Goal: Feedback & Contribution: Submit feedback/report problem

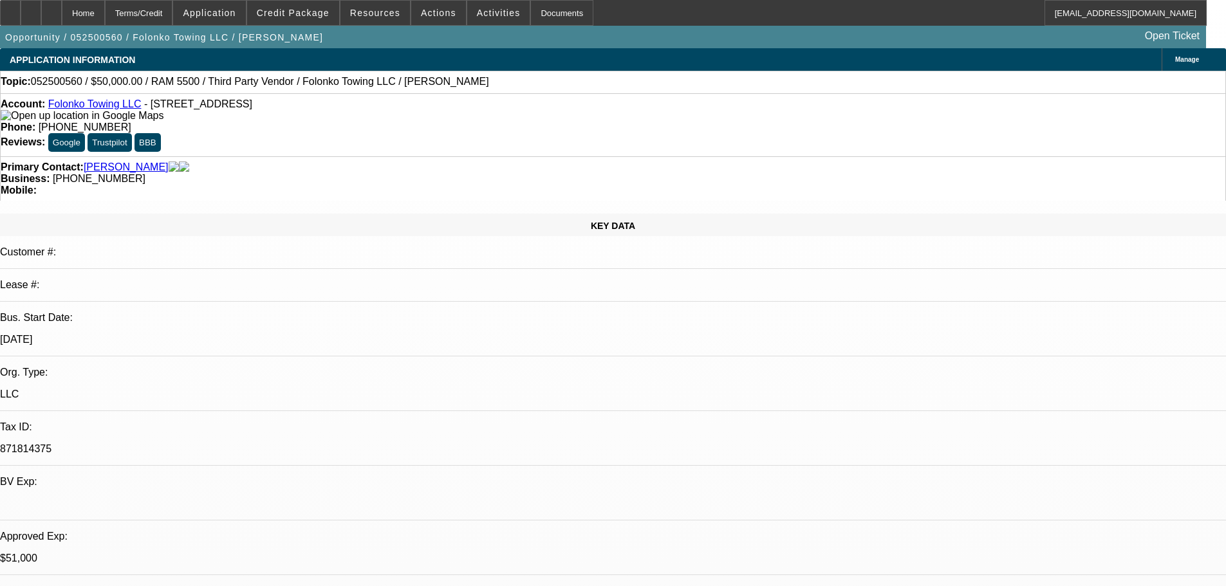
select select "0"
select select "2"
select select "0.1"
select select "4"
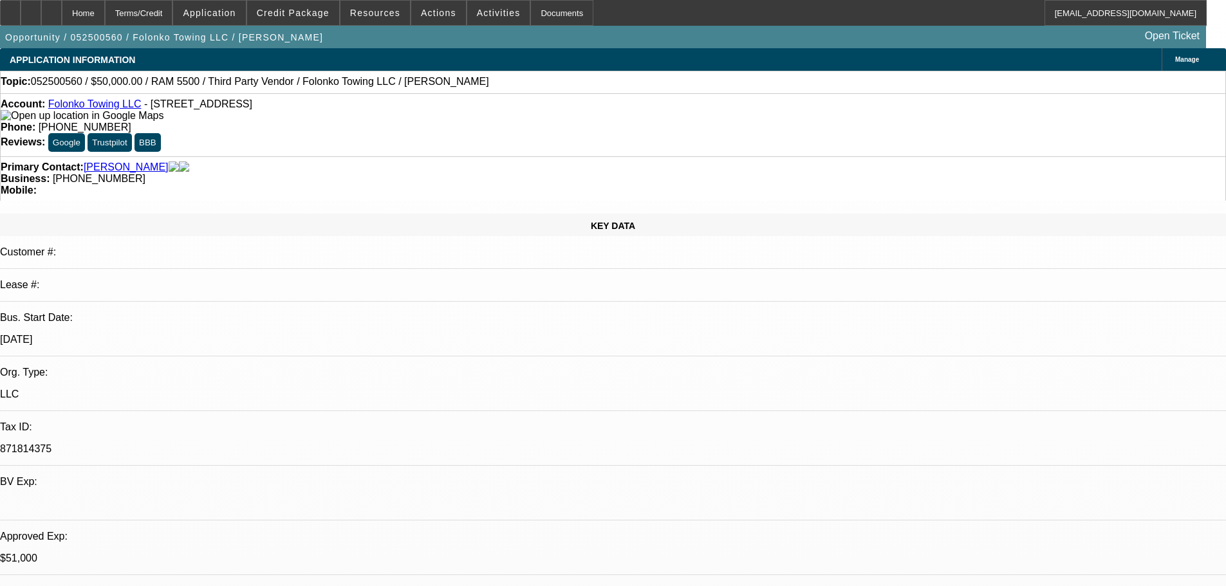
select select "0"
select select "2"
select select "0.1"
select select "4"
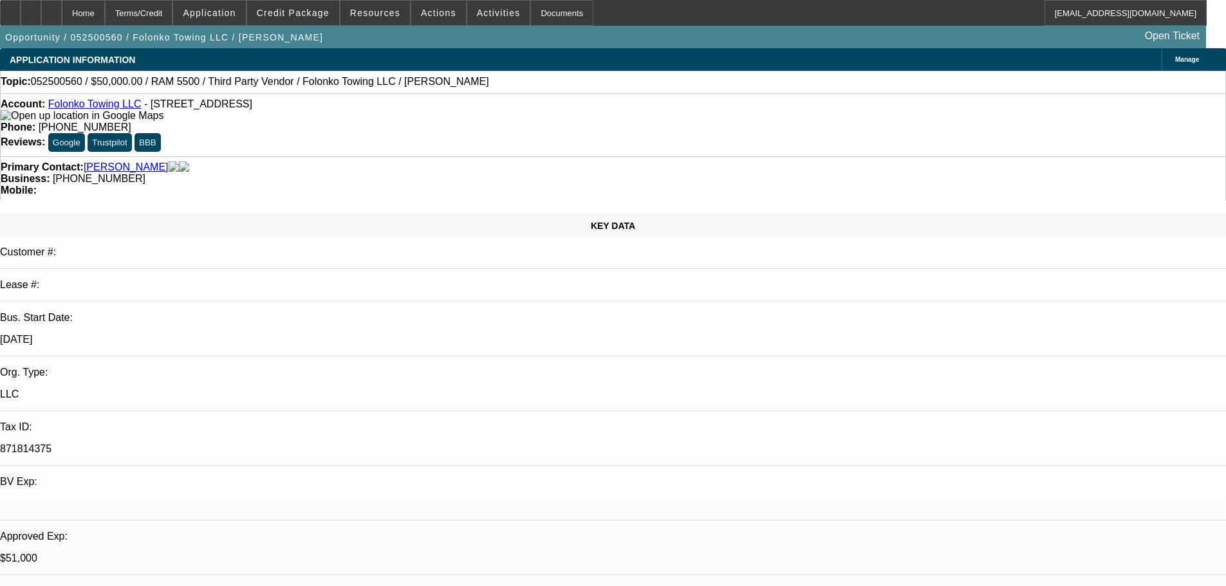
select select "0"
select select "2"
select select "0.1"
select select "4"
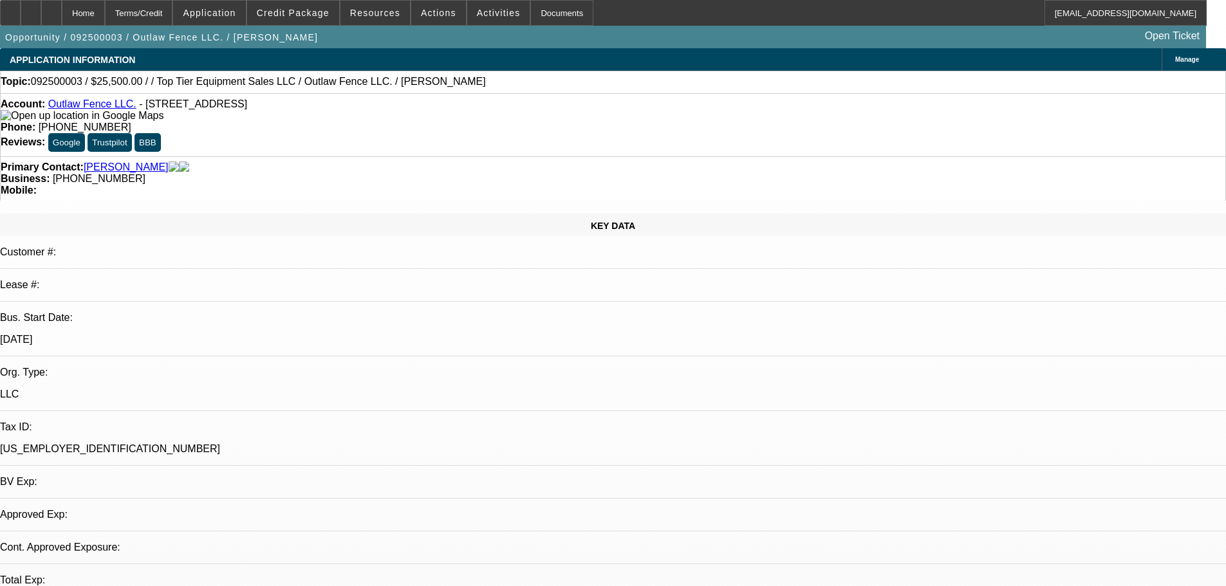
select select "0"
select select "2"
select select "0.1"
select select "1"
select select "2"
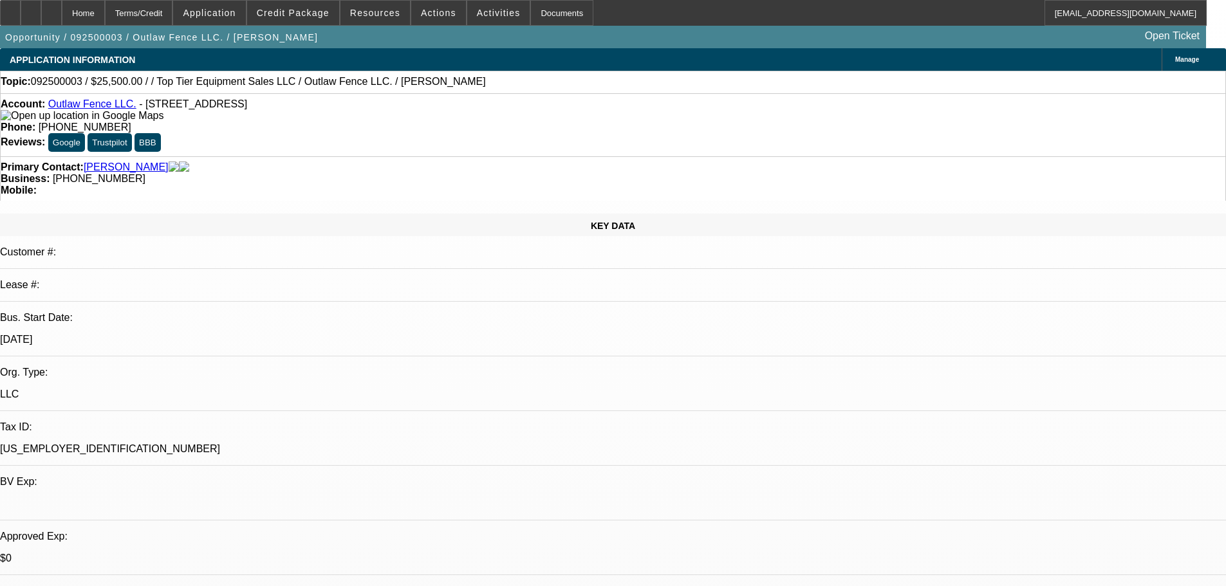
select select "4"
click at [467, 13] on span at bounding box center [498, 12] width 63 height 31
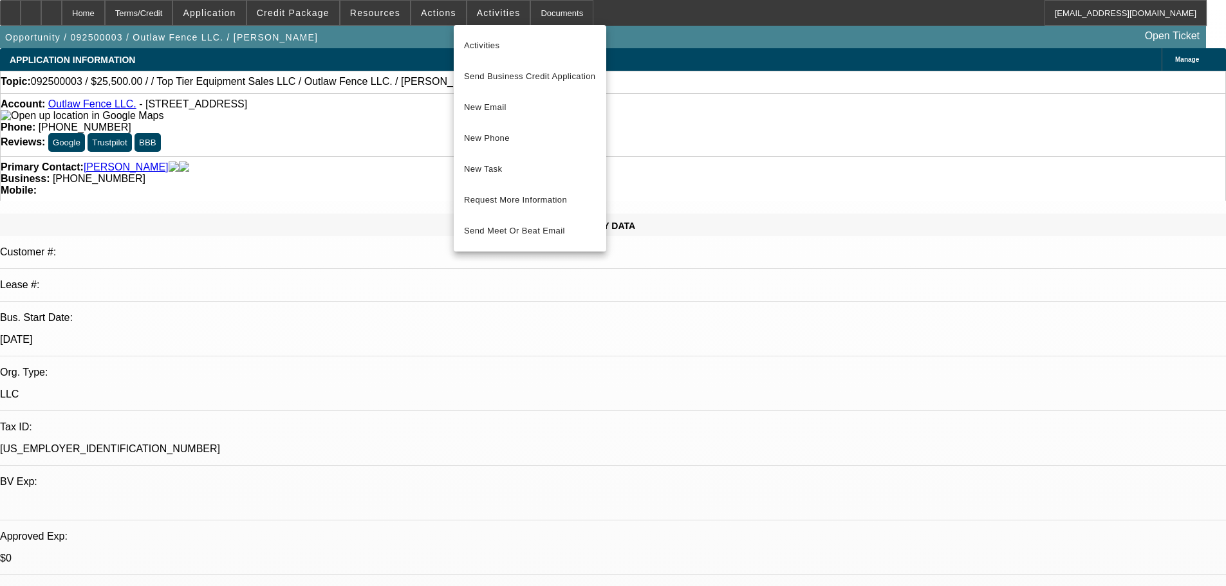
click at [421, 21] on div at bounding box center [613, 293] width 1226 height 586
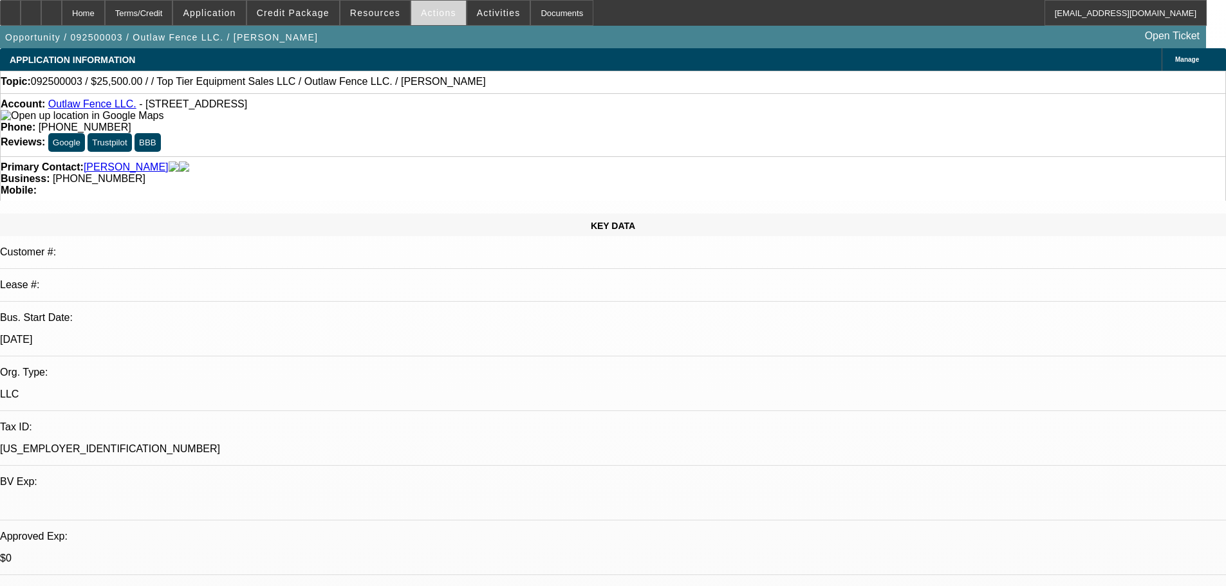
click at [421, 20] on span at bounding box center [438, 12] width 55 height 31
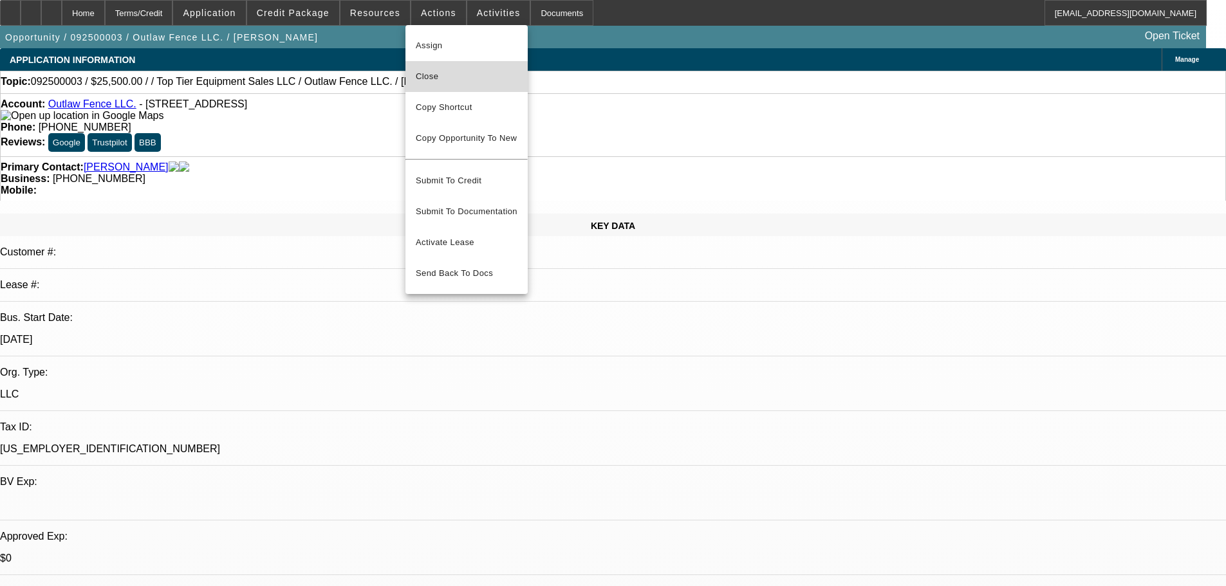
click at [439, 78] on span "Close" at bounding box center [467, 76] width 102 height 15
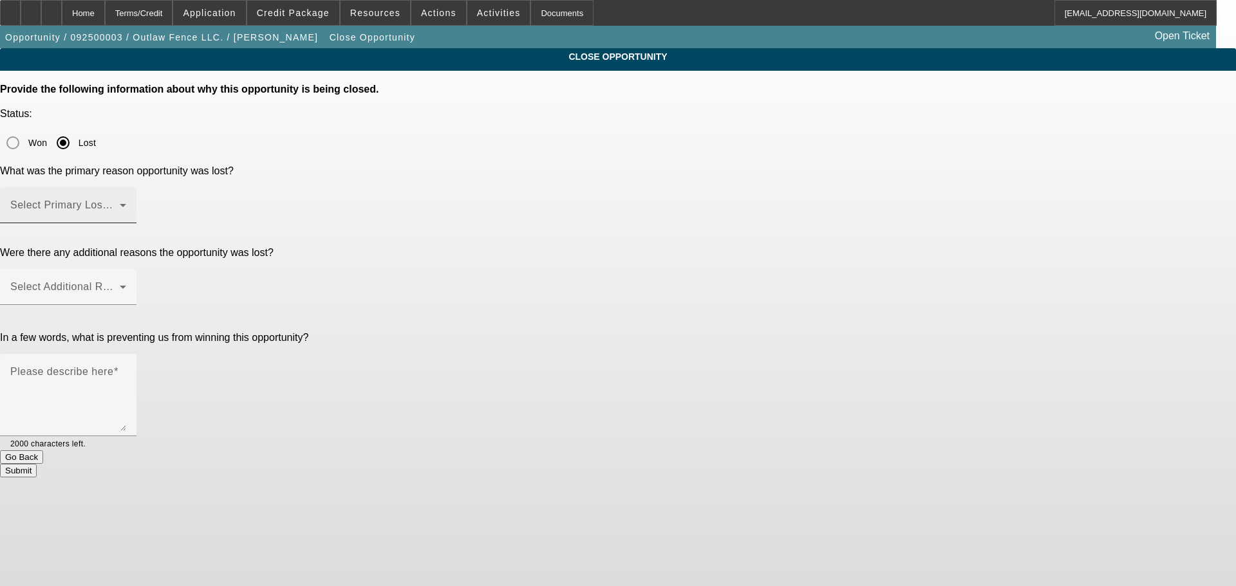
click at [146, 200] on mat-label "Select Primary Lost Reason" at bounding box center [78, 205] width 136 height 11
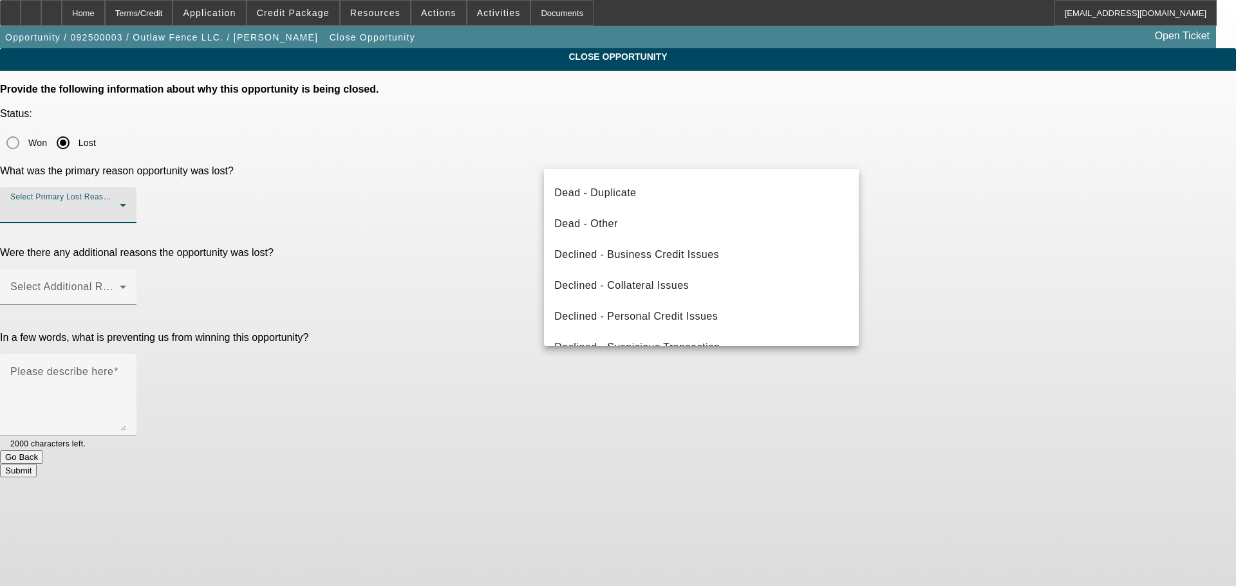
scroll to position [173, 0]
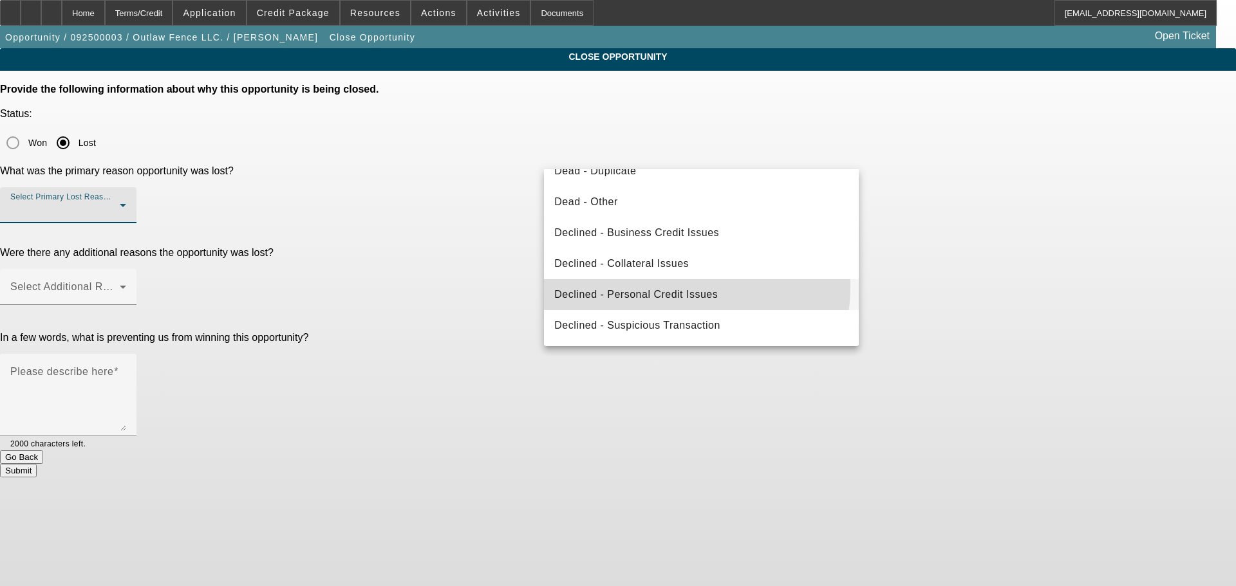
click at [673, 287] on span "Declined - Personal Credit Issues" at bounding box center [635, 294] width 163 height 15
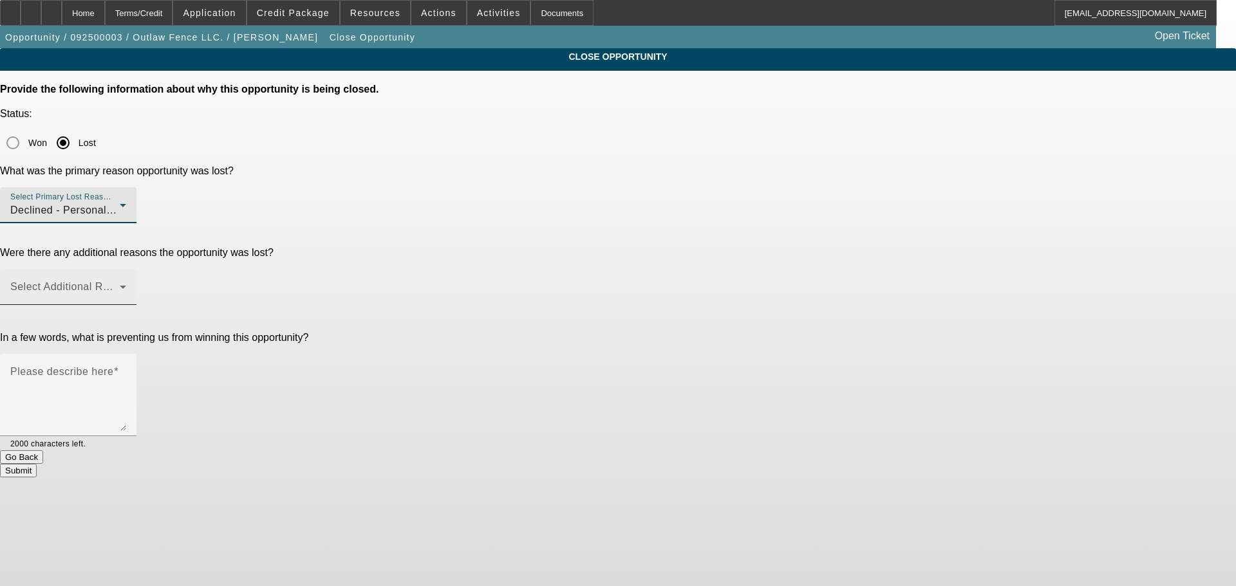
click at [120, 284] on span at bounding box center [64, 291] width 109 height 15
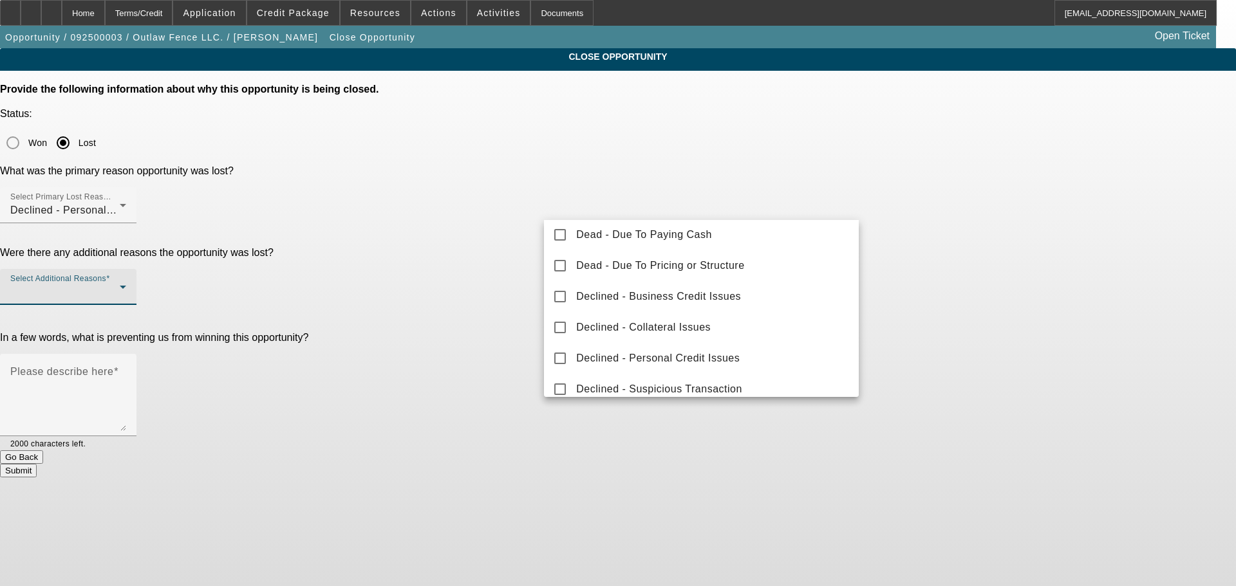
scroll to position [142, 0]
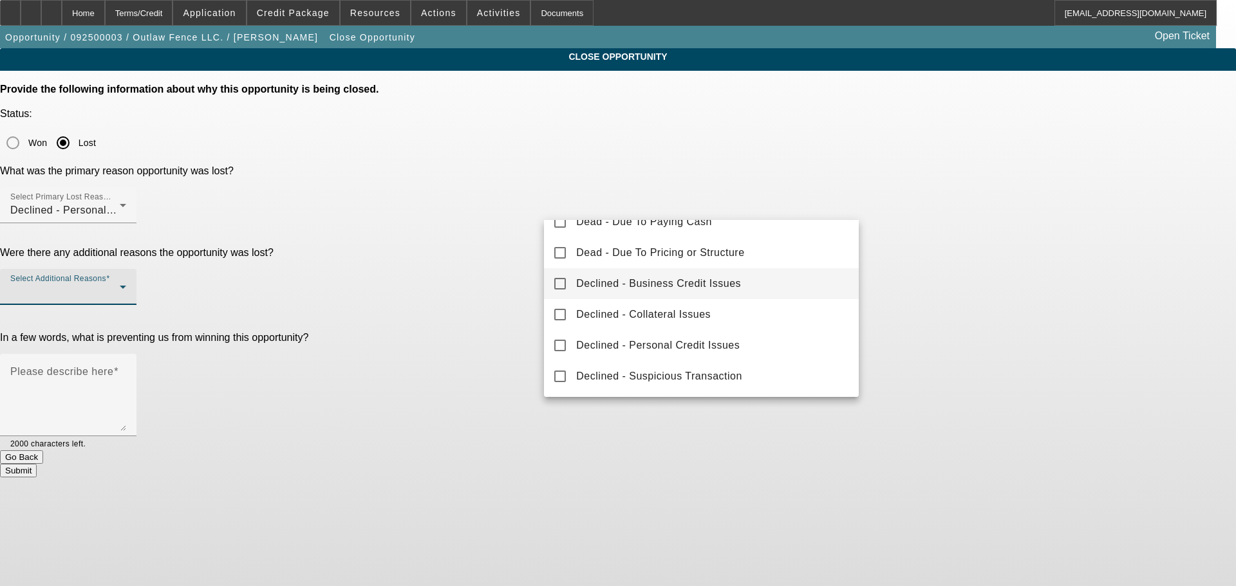
click at [701, 290] on span "Declined - Business Credit Issues" at bounding box center [658, 283] width 165 height 15
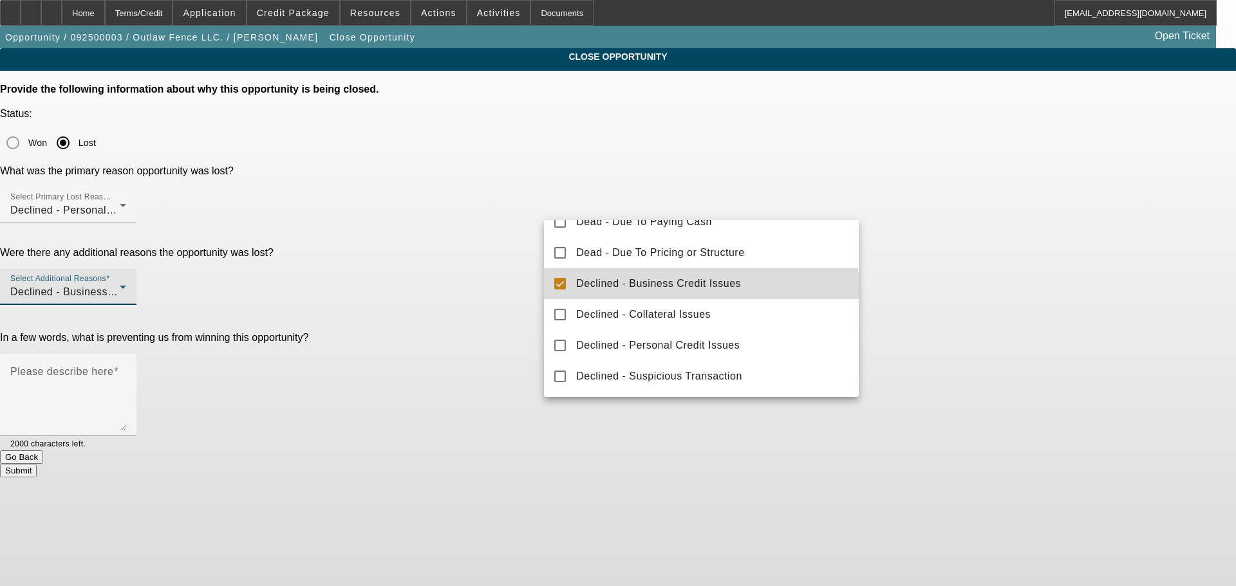
click at [365, 285] on div at bounding box center [618, 293] width 1236 height 586
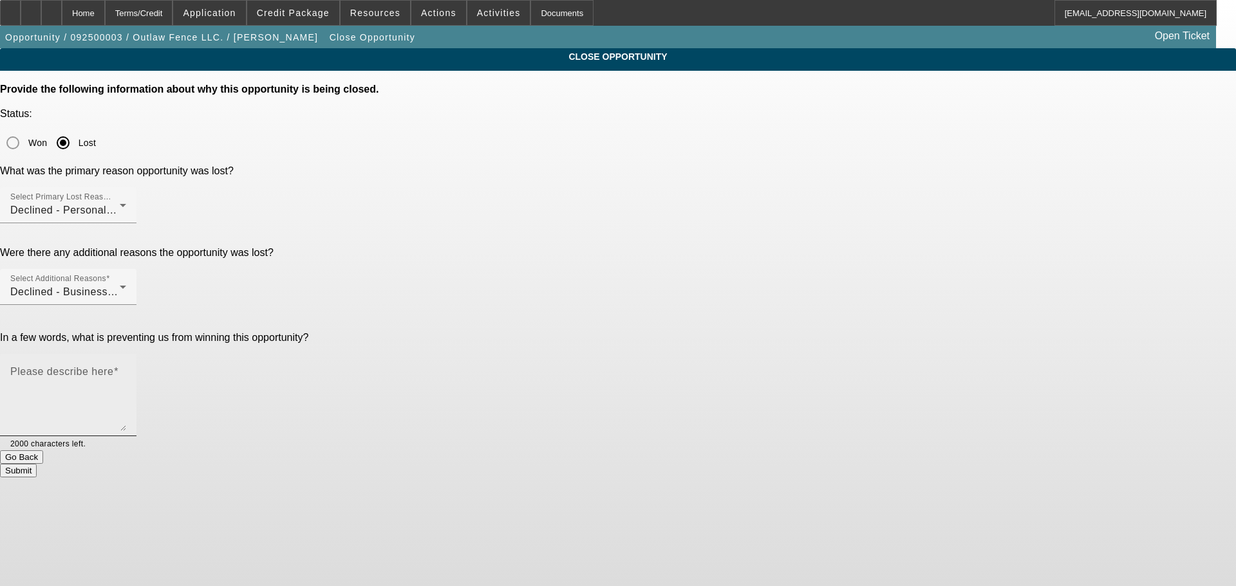
click at [126, 369] on textarea "Please describe here" at bounding box center [68, 400] width 116 height 62
type textarea "s"
type textarea "no credit decline"
click at [37, 464] on button "Submit" at bounding box center [18, 471] width 37 height 14
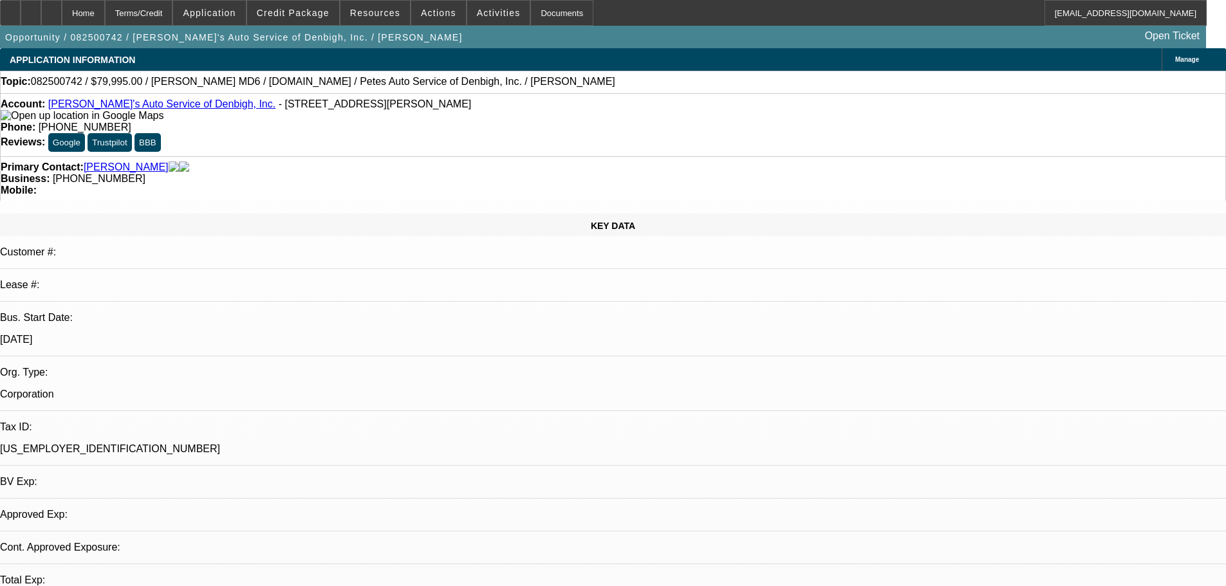
select select "0"
select select "3"
select select "0.1"
select select "4"
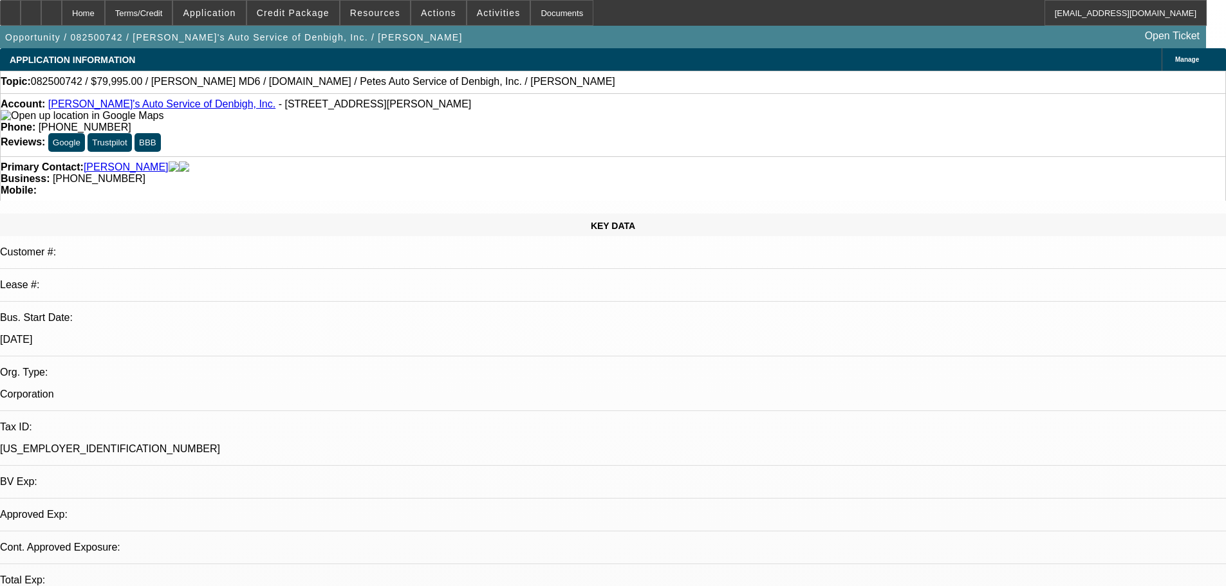
select select "0.1"
select select "0"
select select "3"
select select "0.2"
select select "17"
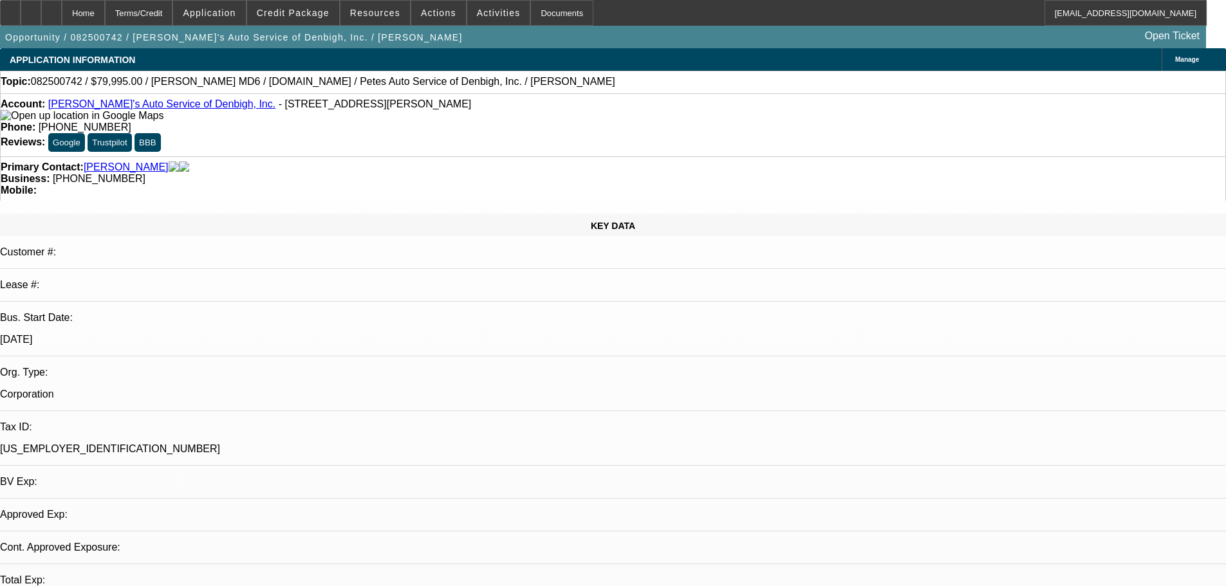
select select "0"
select select "3"
select select "0.1"
select select "4"
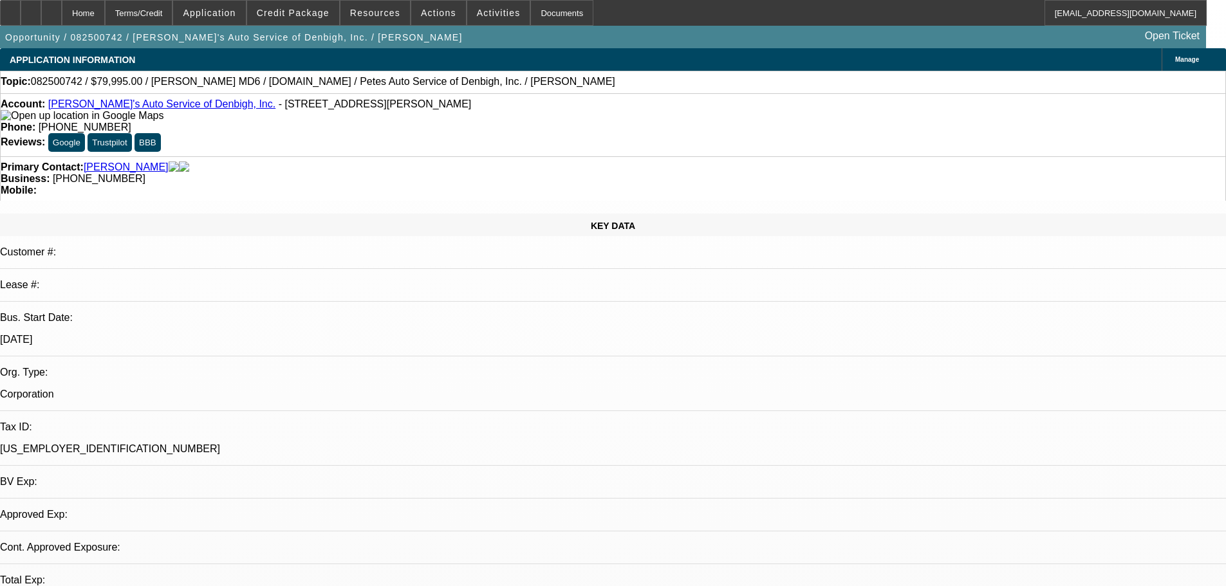
select select "0"
select select "3"
select select "0.2"
select select "17"
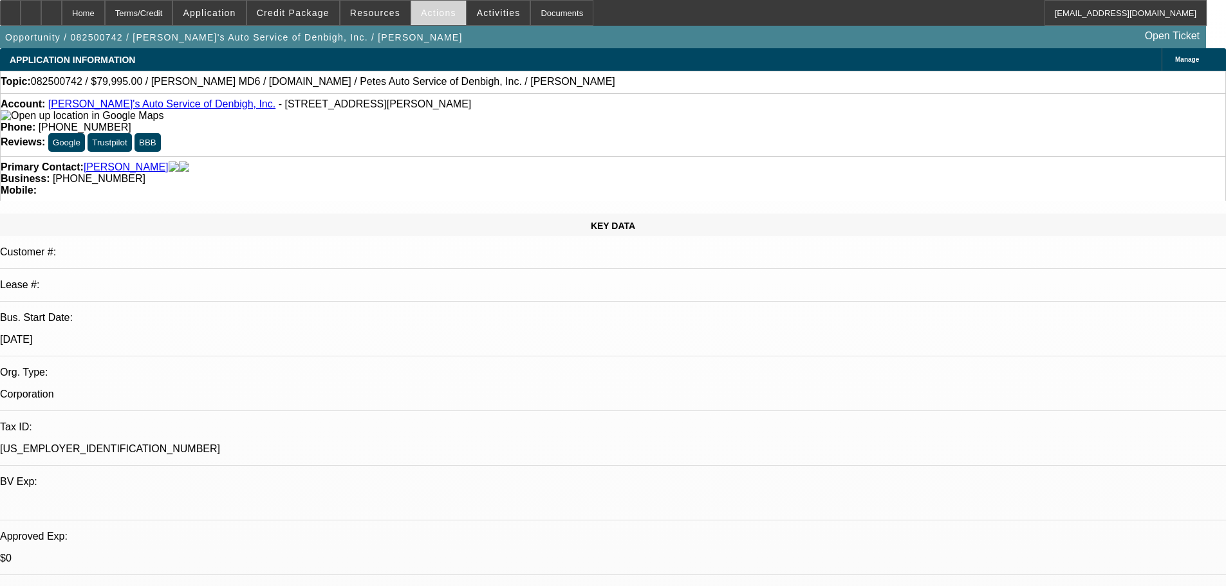
click at [411, 12] on span at bounding box center [438, 12] width 55 height 31
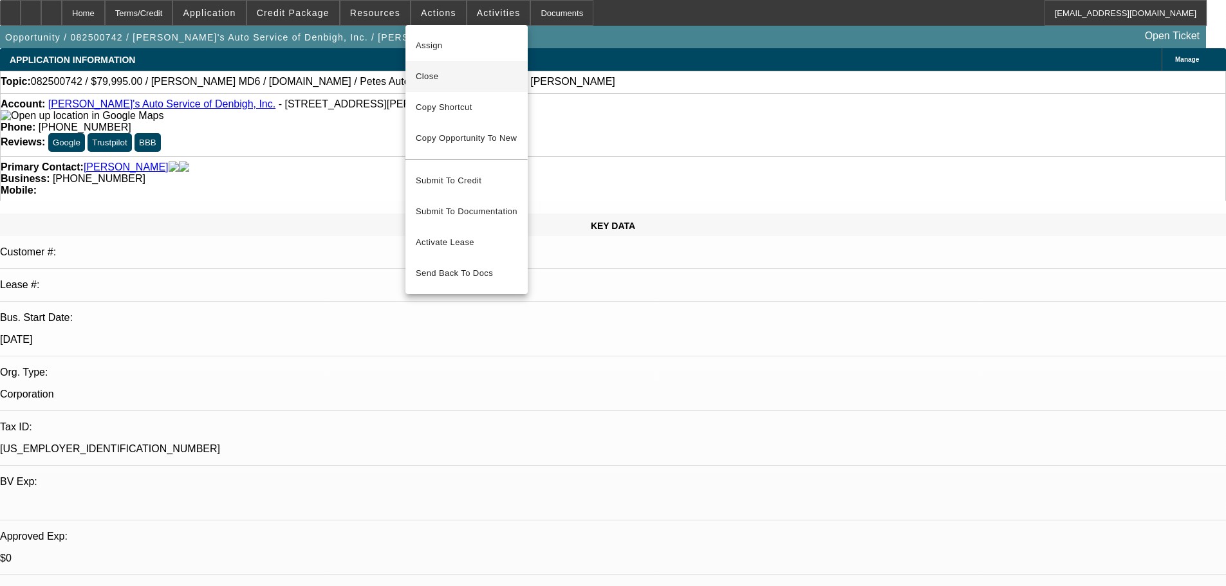
click at [460, 83] on span "Close" at bounding box center [467, 76] width 102 height 15
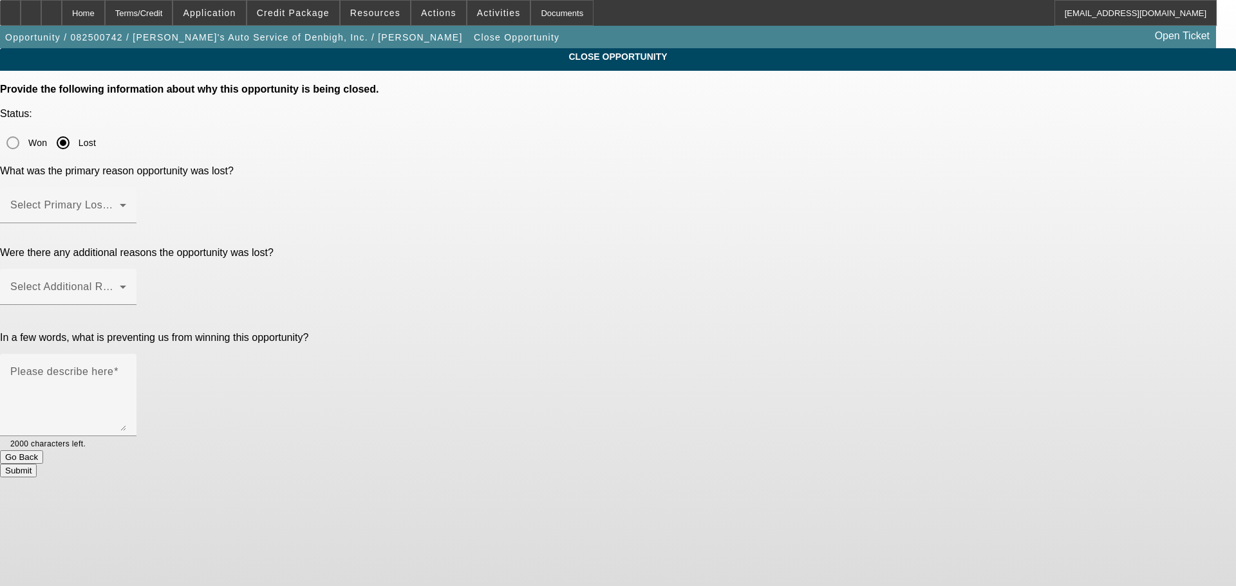
click at [510, 451] on div "Go Back" at bounding box center [618, 458] width 1236 height 14
click at [120, 203] on span at bounding box center [64, 210] width 109 height 15
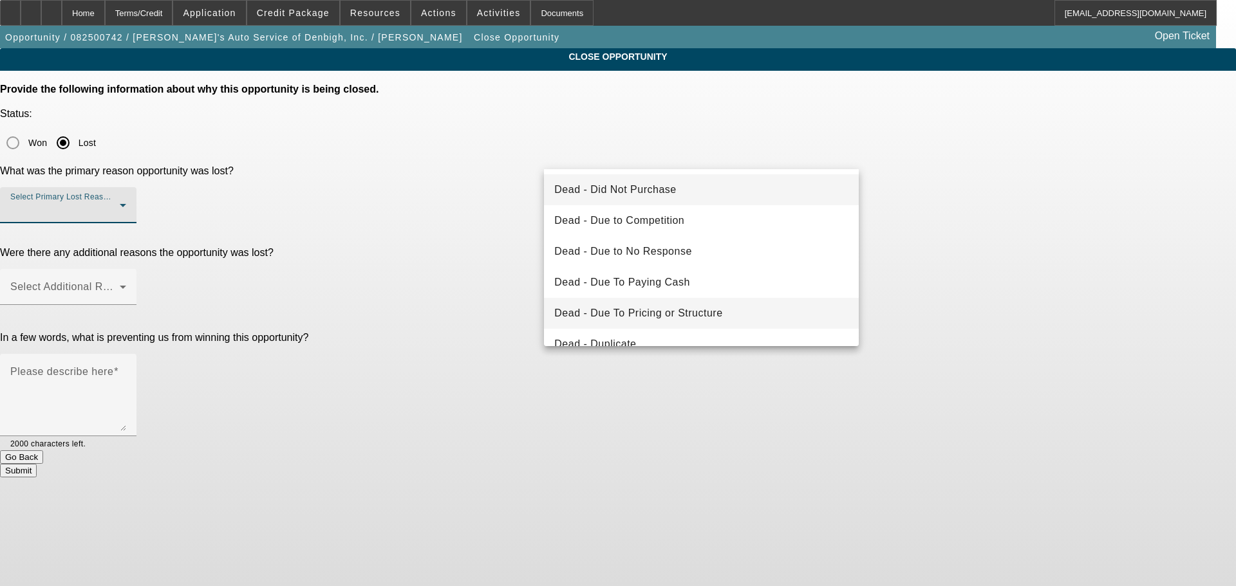
click at [696, 310] on span "Dead - Due To Pricing or Structure" at bounding box center [638, 313] width 168 height 15
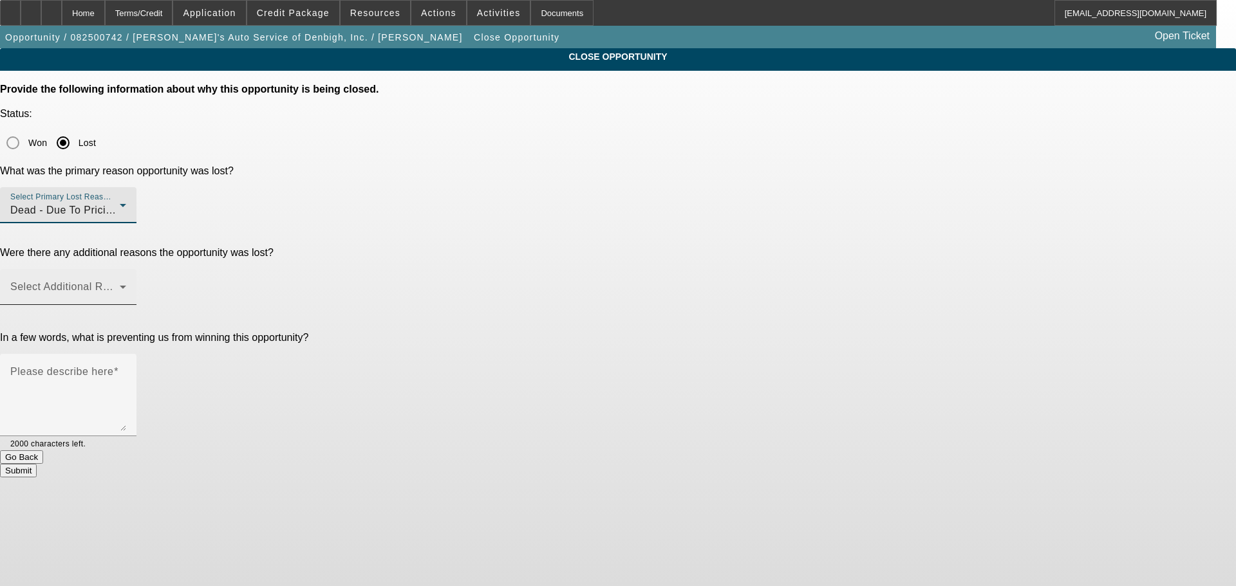
click at [126, 269] on div "Select Additional Reasons" at bounding box center [68, 287] width 116 height 36
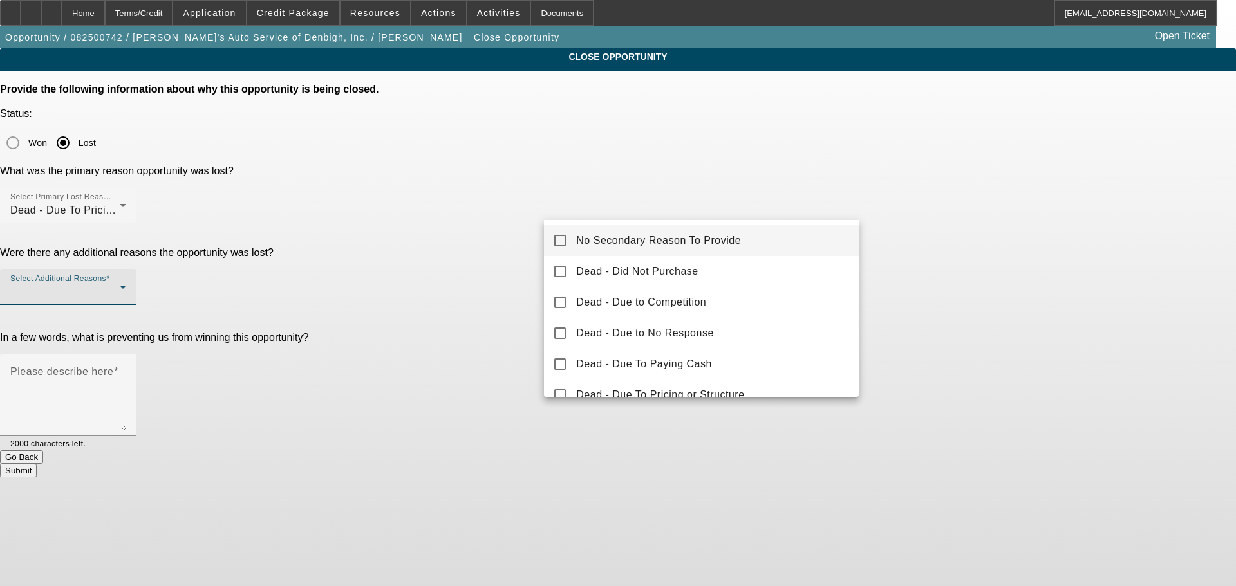
click at [557, 239] on mat-pseudo-checkbox at bounding box center [560, 241] width 12 height 12
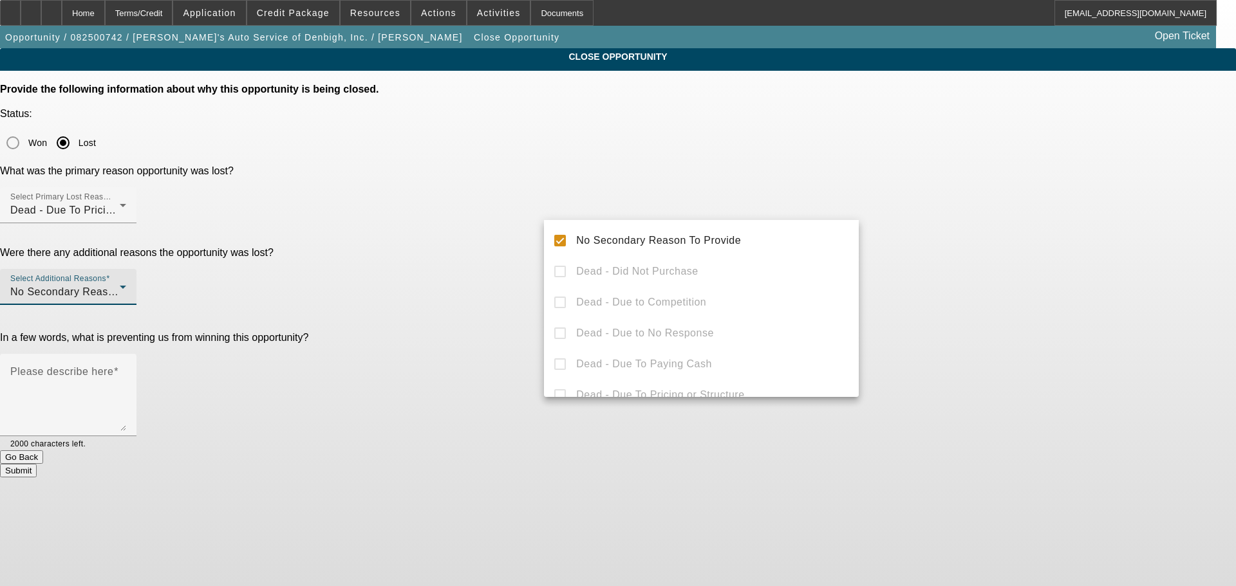
click at [492, 218] on div at bounding box center [618, 293] width 1236 height 586
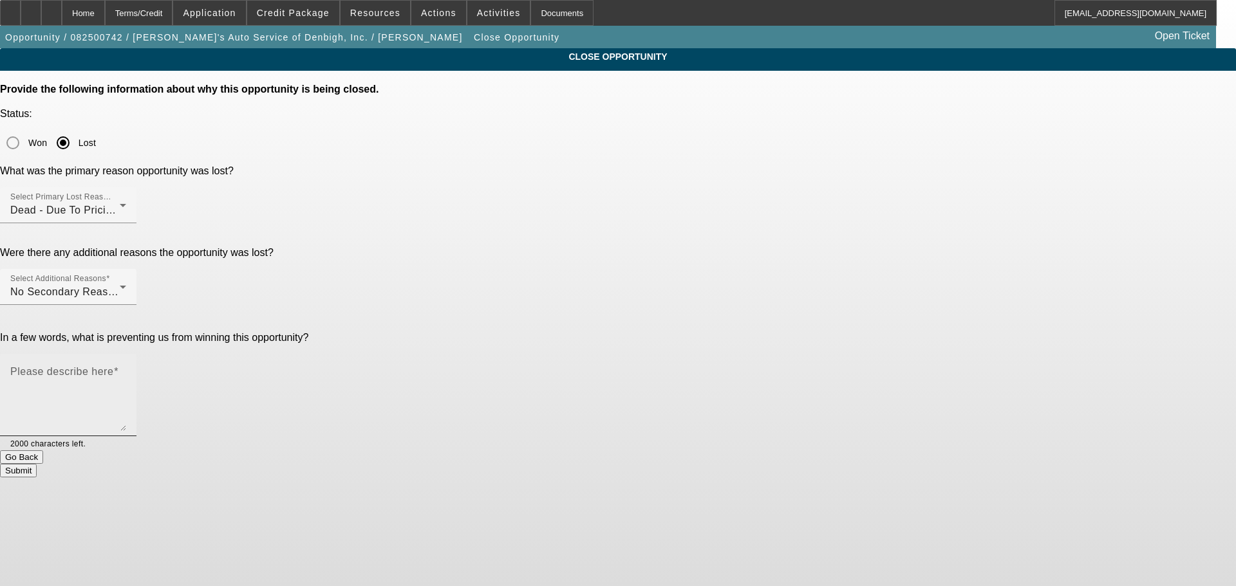
click at [126, 369] on textarea "Please describe here" at bounding box center [68, 400] width 116 height 62
click at [484, 451] on div "Go Back" at bounding box center [618, 458] width 1236 height 14
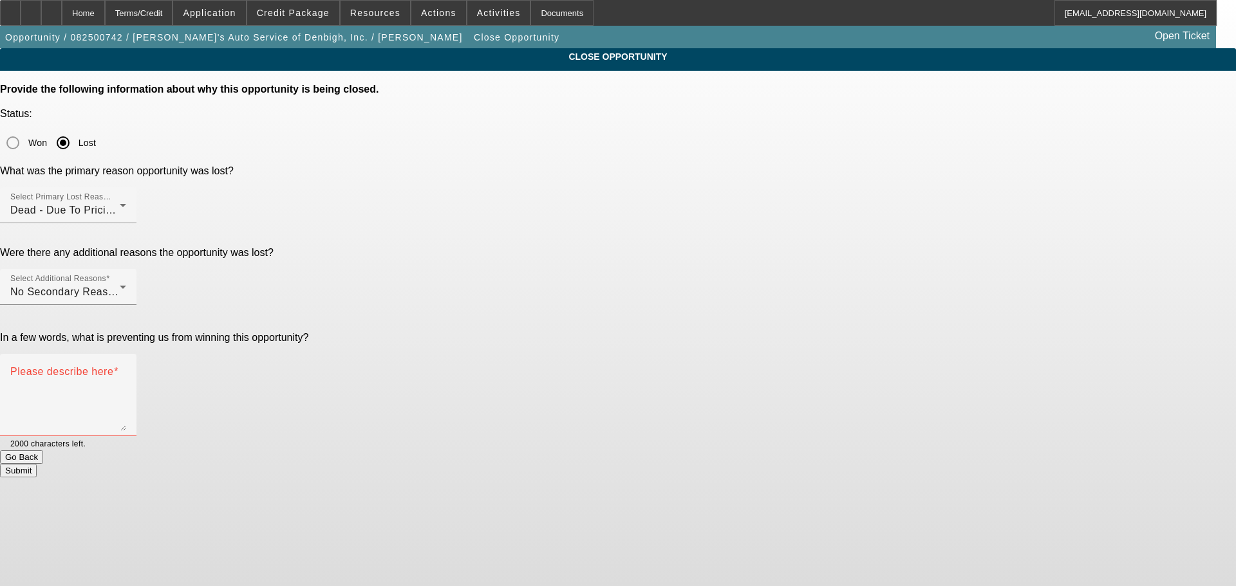
click at [43, 451] on button "Go Back" at bounding box center [21, 458] width 43 height 14
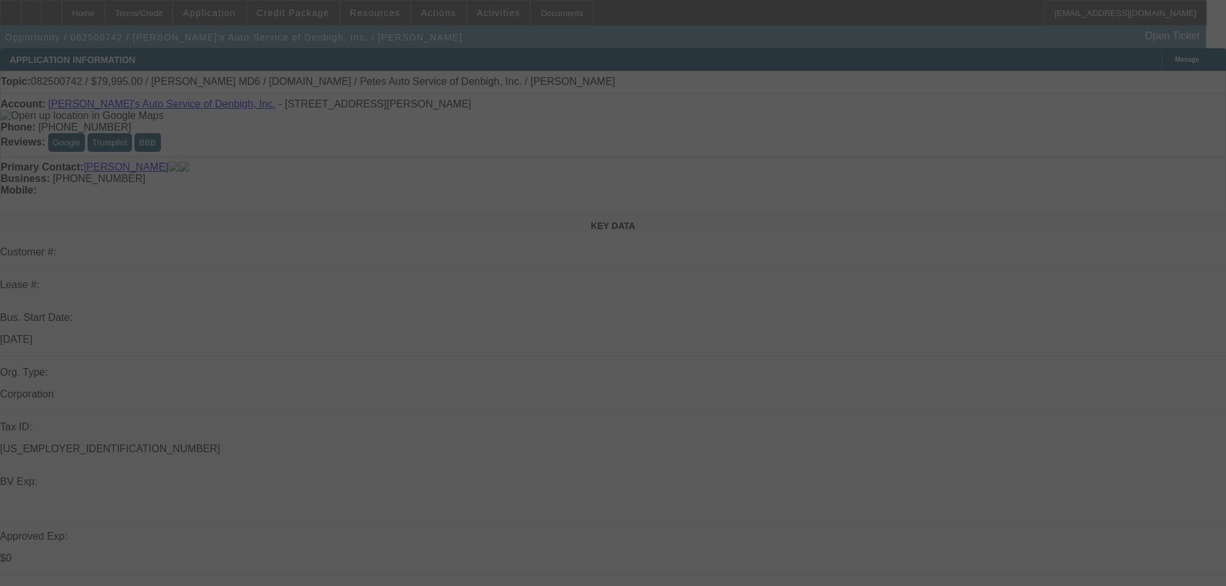
select select "0"
select select "3"
select select "0.1"
select select "4"
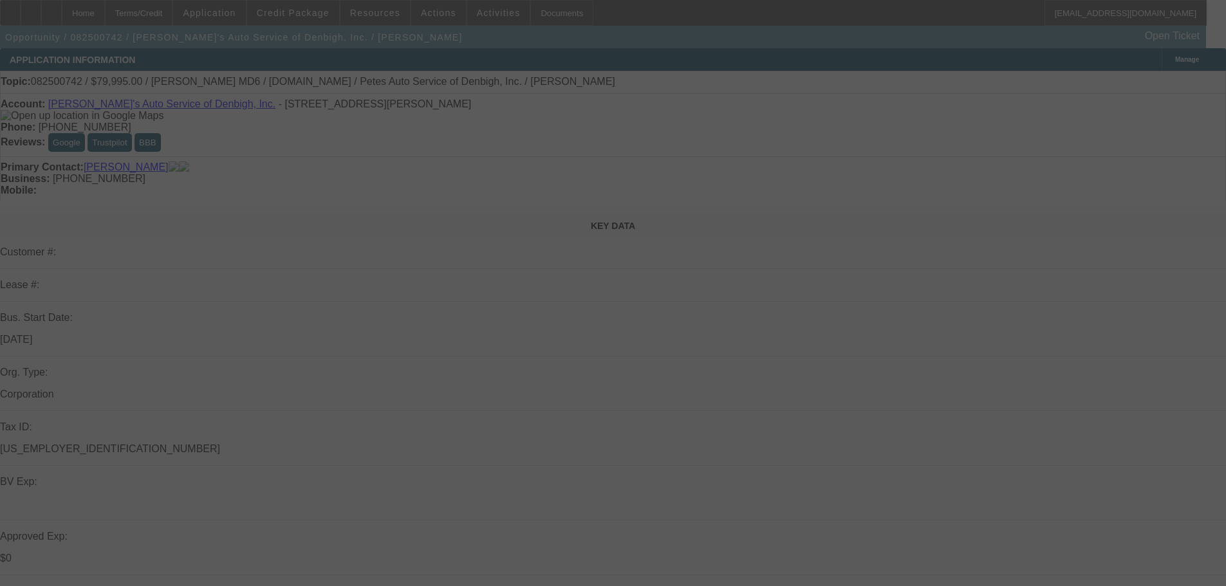
select select "0.1"
select select "0"
select select "3"
select select "0.2"
select select "17"
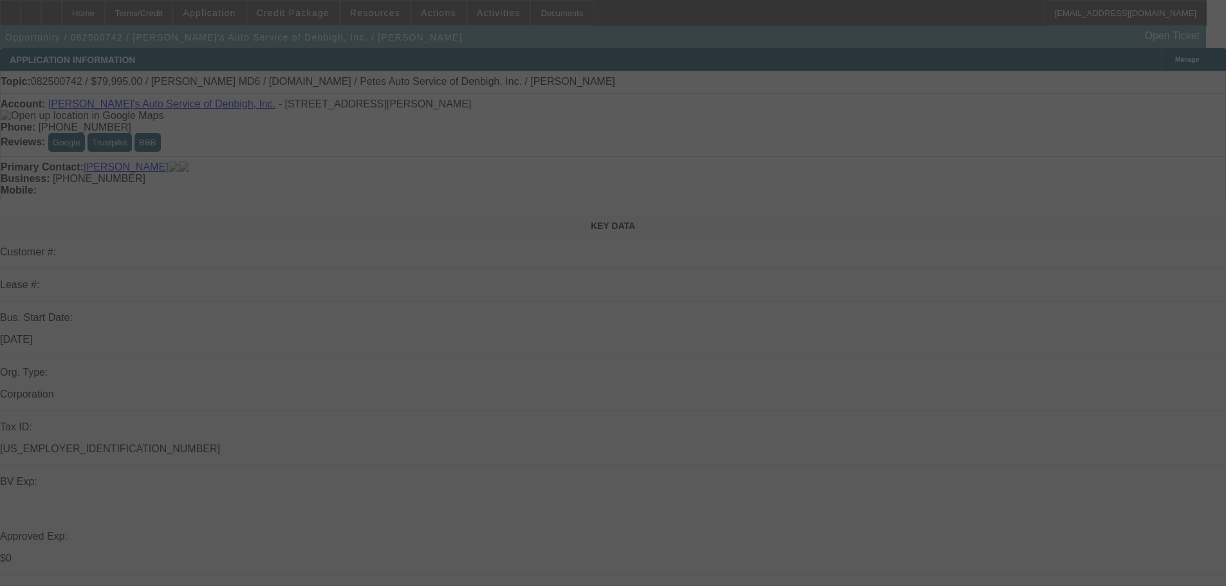
select select "0"
select select "3"
select select "0.1"
select select "4"
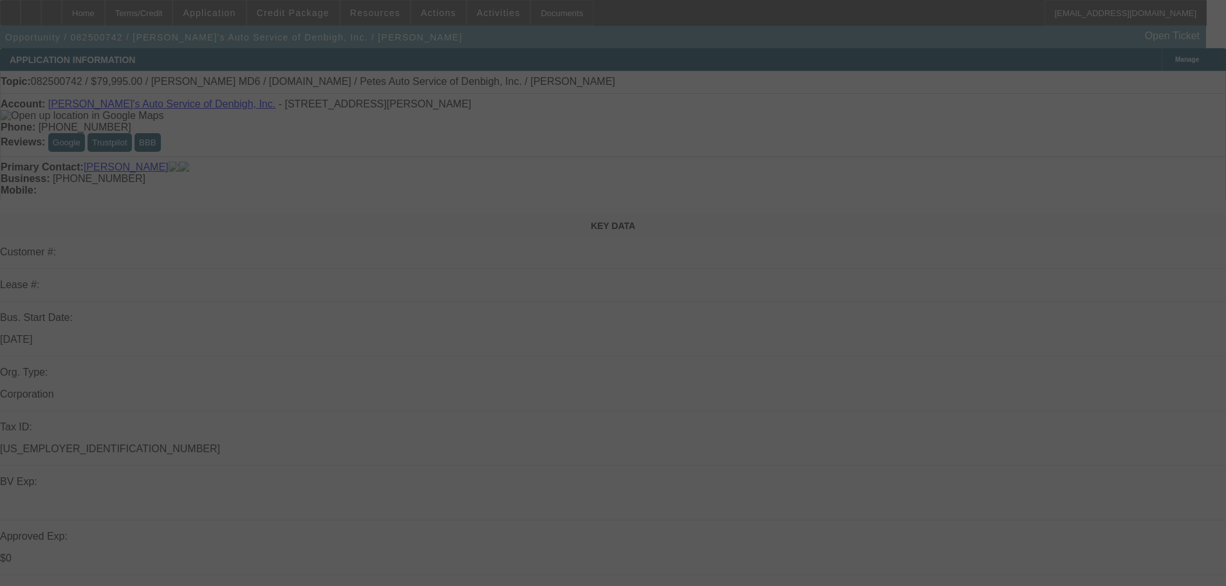
select select "0"
select select "3"
select select "0.2"
select select "17"
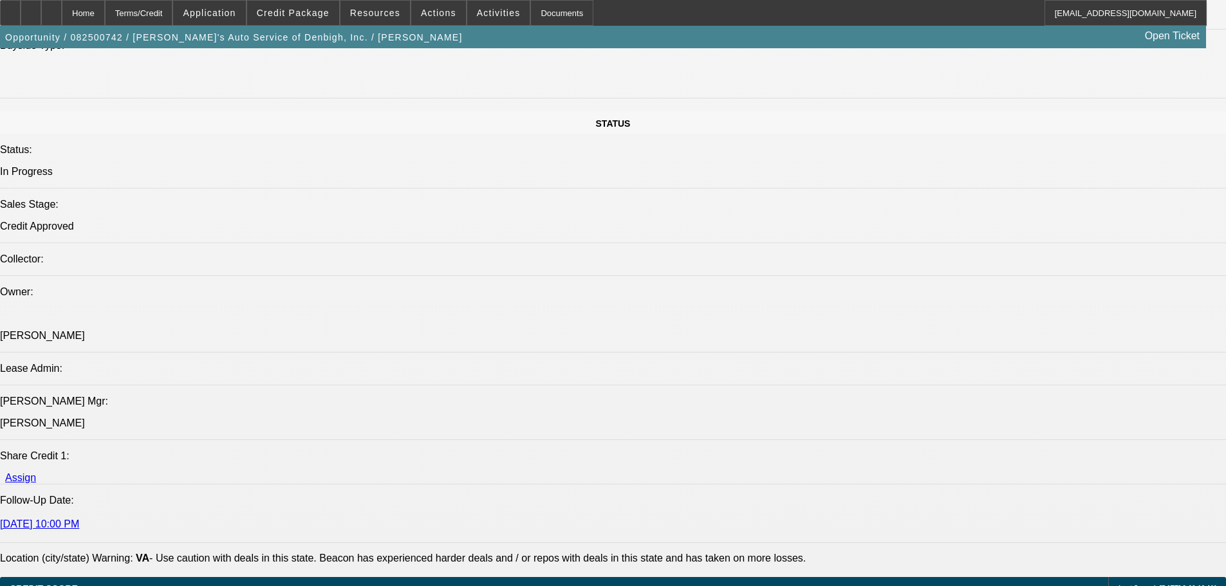
scroll to position [1718, 0]
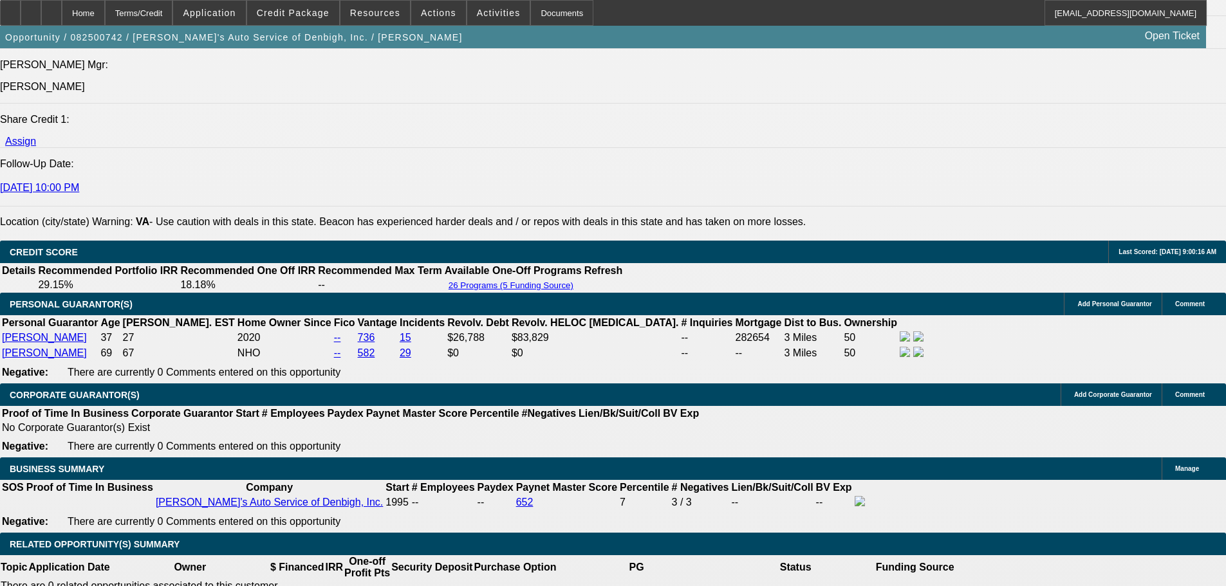
radio input "true"
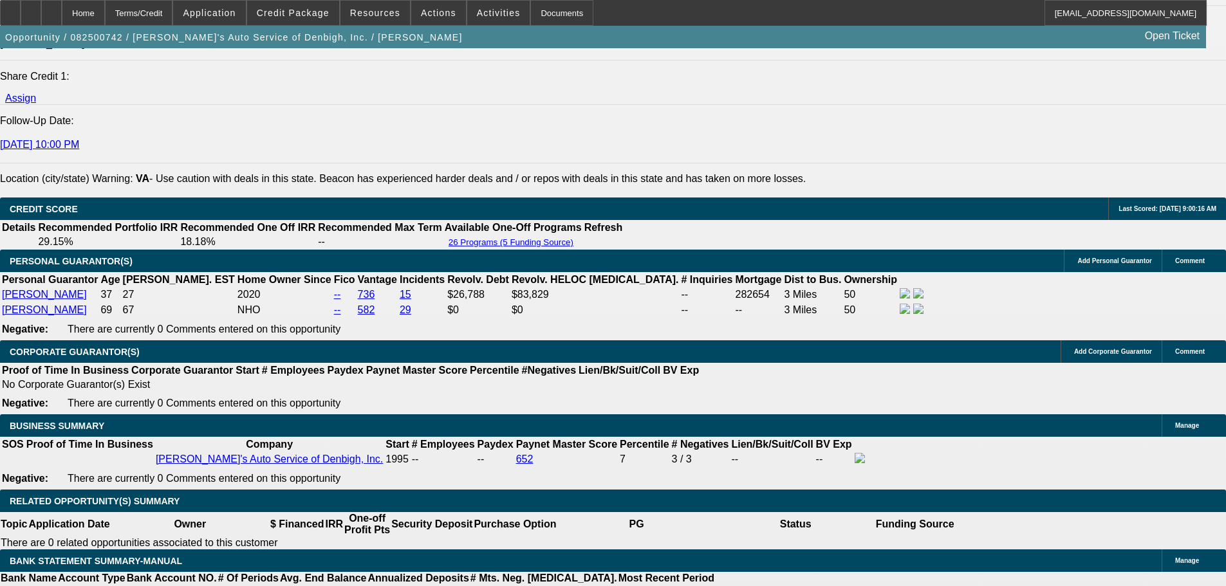
type textarea "vendor set up wth 48 month term, went with it"
radio input "true"
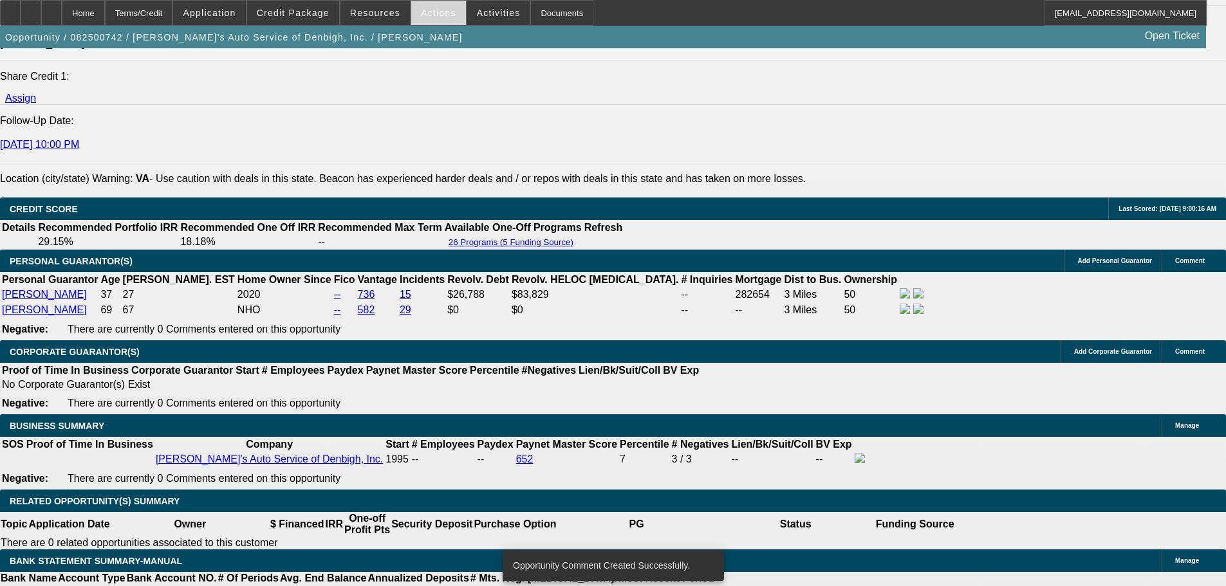
click at [428, 15] on span "Actions" at bounding box center [438, 13] width 35 height 10
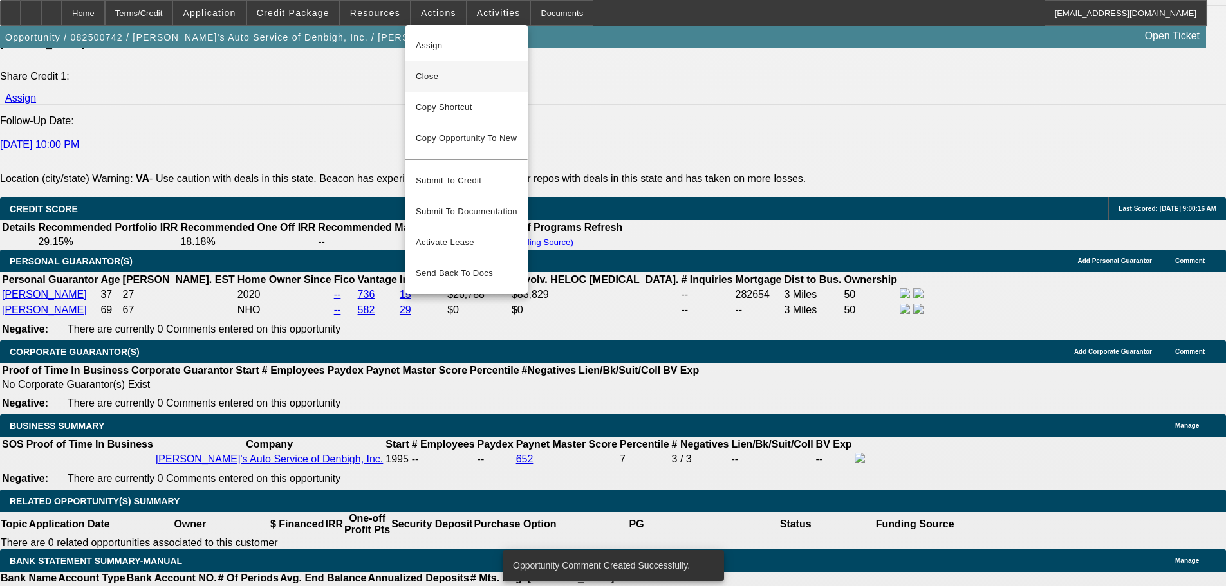
click at [451, 69] on span "Close" at bounding box center [467, 76] width 102 height 15
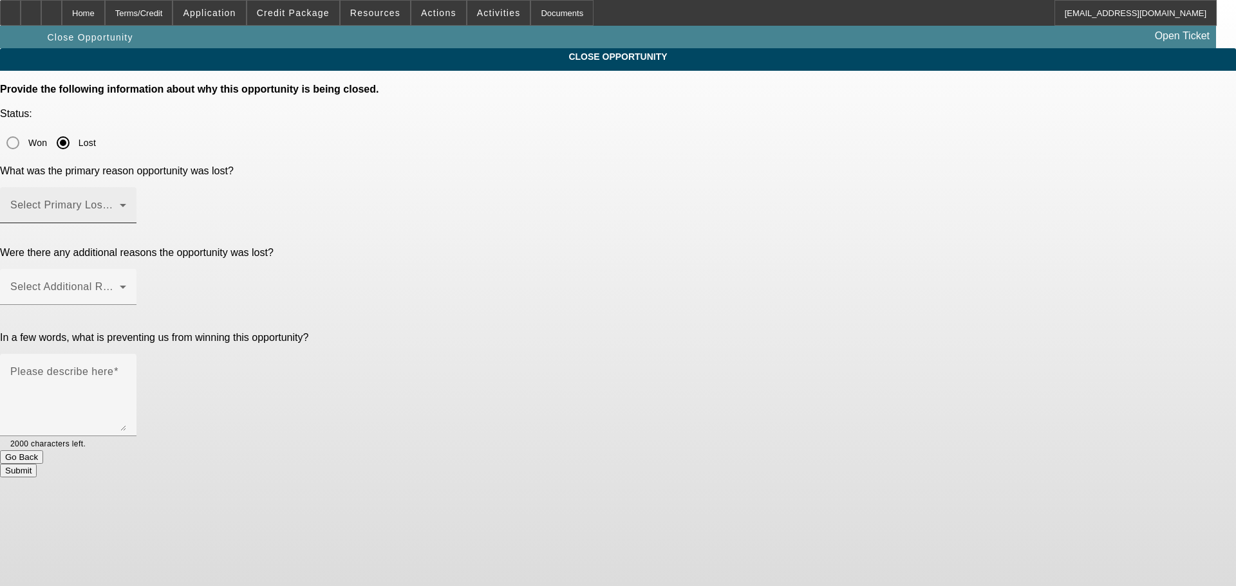
click at [120, 203] on span at bounding box center [64, 210] width 109 height 15
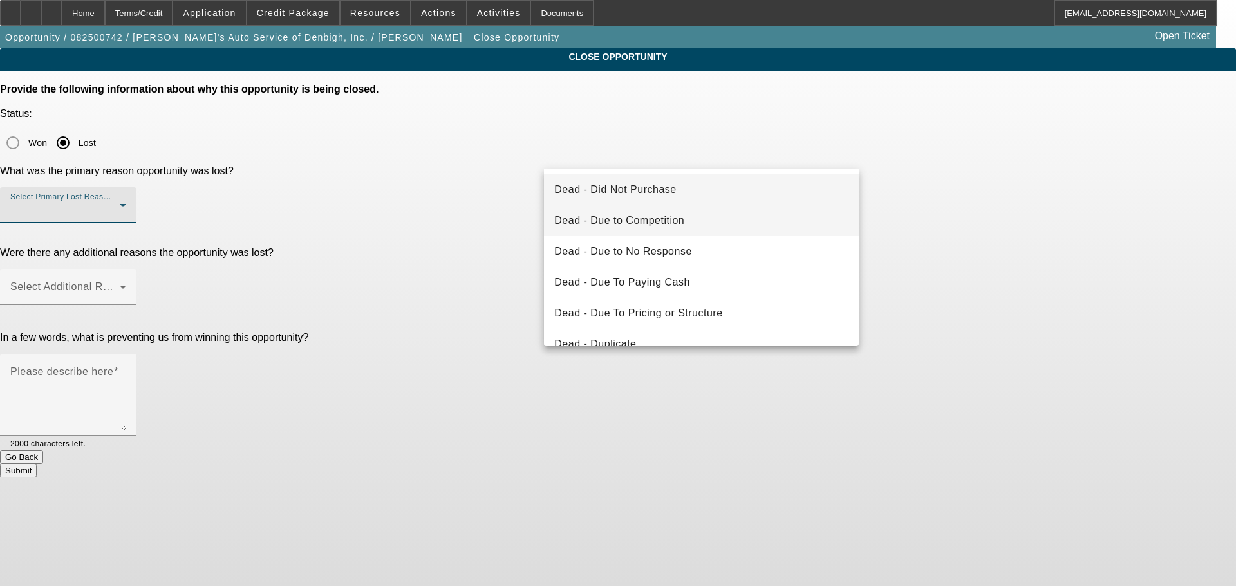
click at [706, 230] on mat-option "Dead - Due to Competition" at bounding box center [701, 220] width 315 height 31
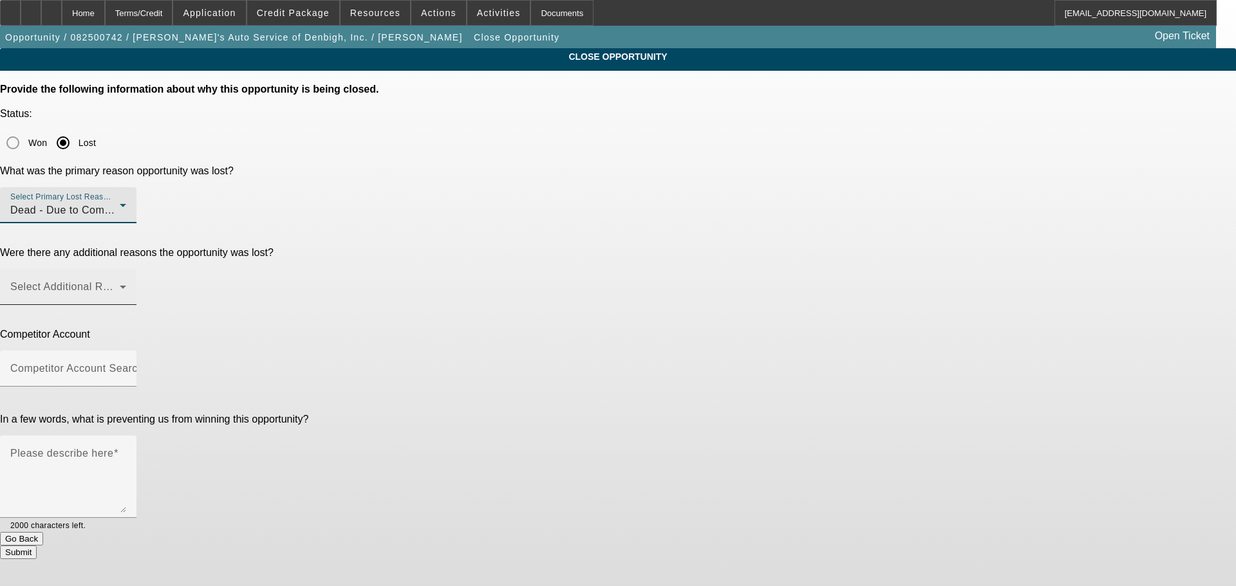
click at [120, 284] on span at bounding box center [64, 291] width 109 height 15
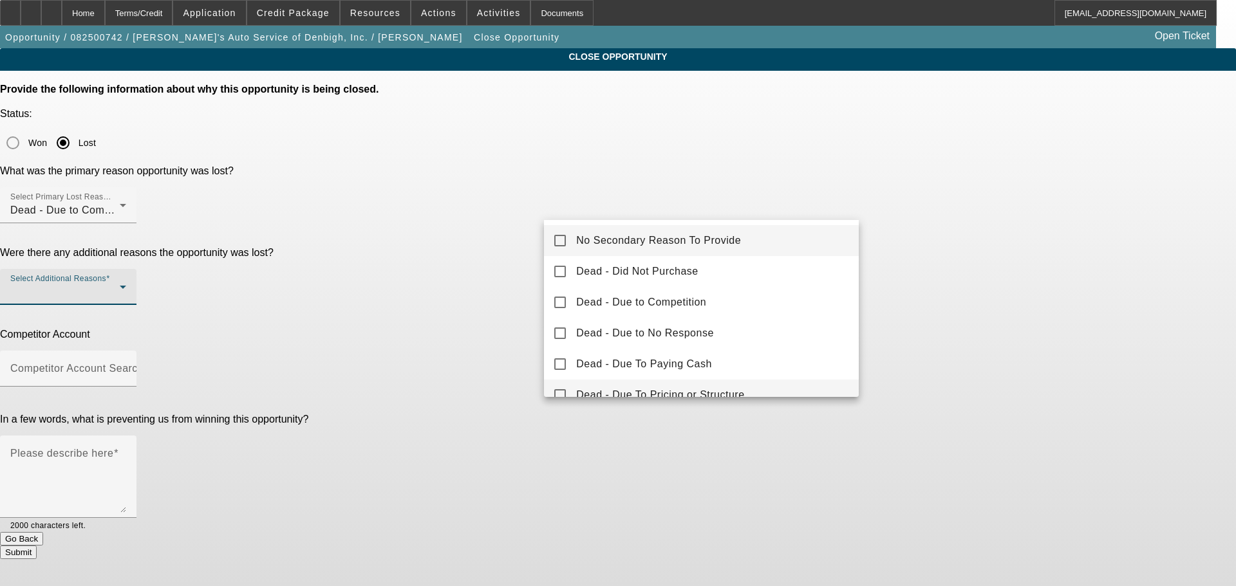
scroll to position [64, 0]
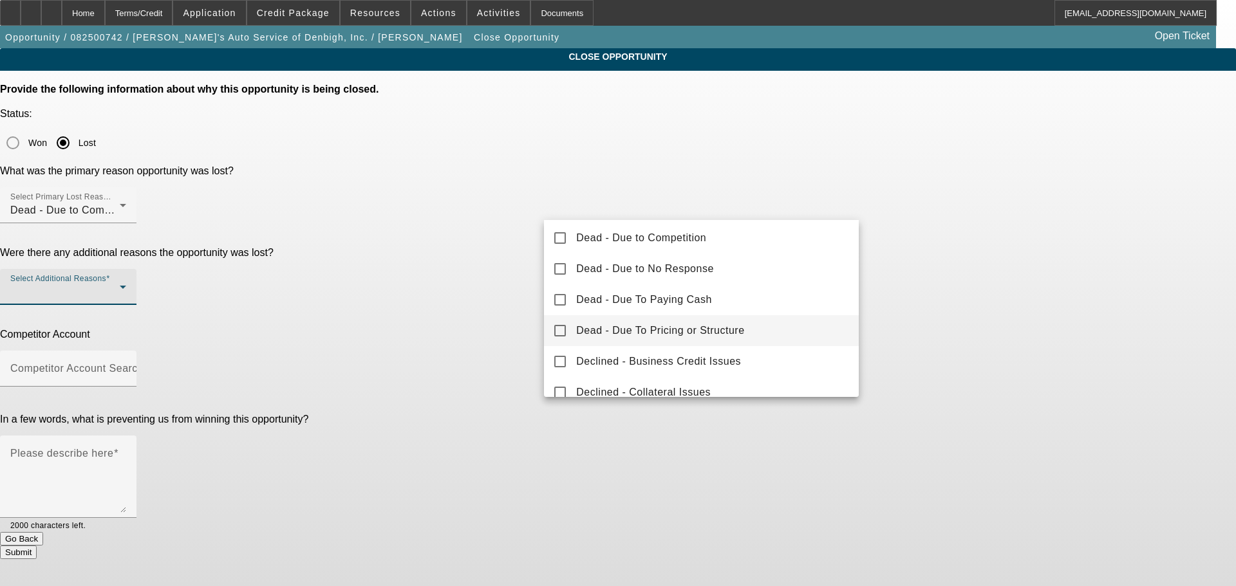
click at [716, 324] on span "Dead - Due To Pricing or Structure" at bounding box center [660, 330] width 168 height 15
click at [438, 261] on div at bounding box center [618, 293] width 1236 height 586
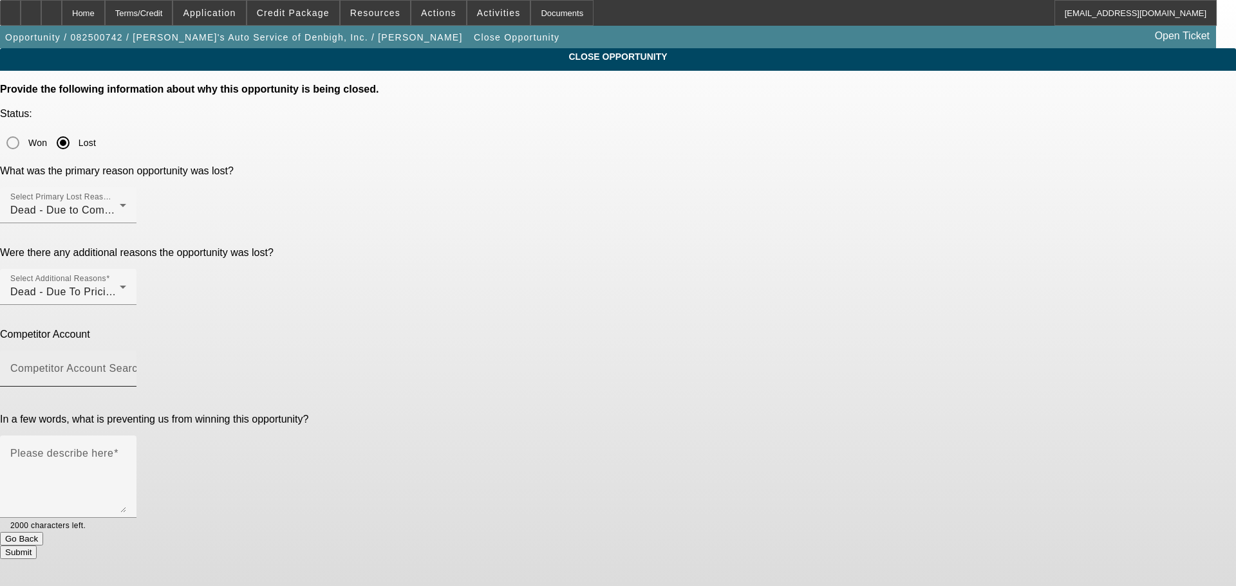
click at [144, 363] on mat-label "Competitor Account Search" at bounding box center [76, 368] width 133 height 11
click at [126, 366] on input "Competitor Account Search" at bounding box center [68, 373] width 116 height 15
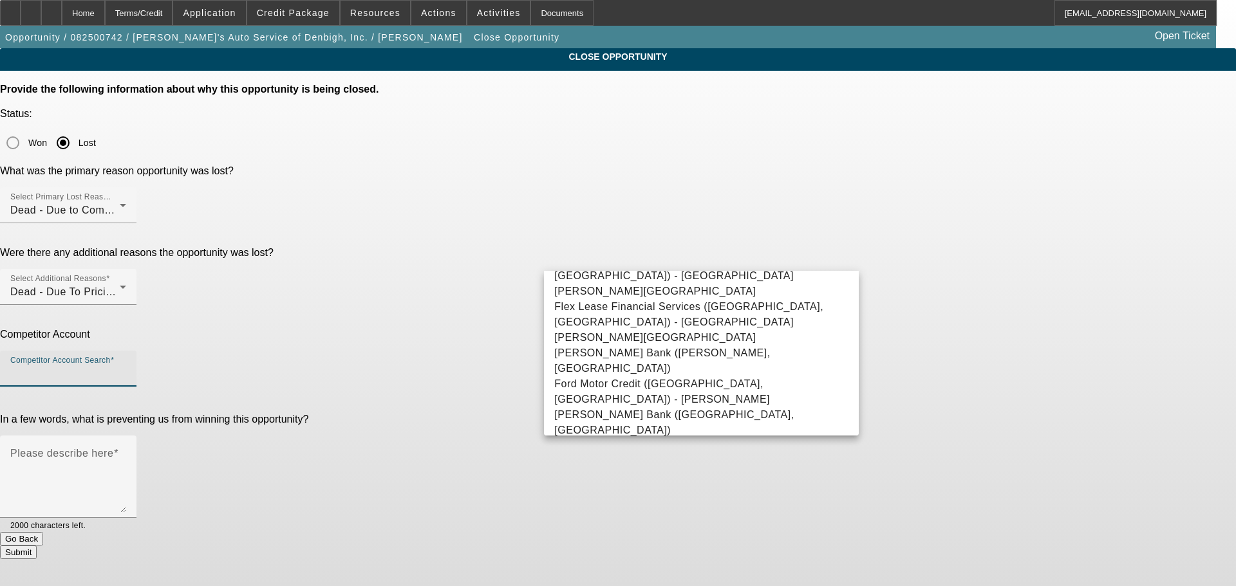
scroll to position [8140, 0]
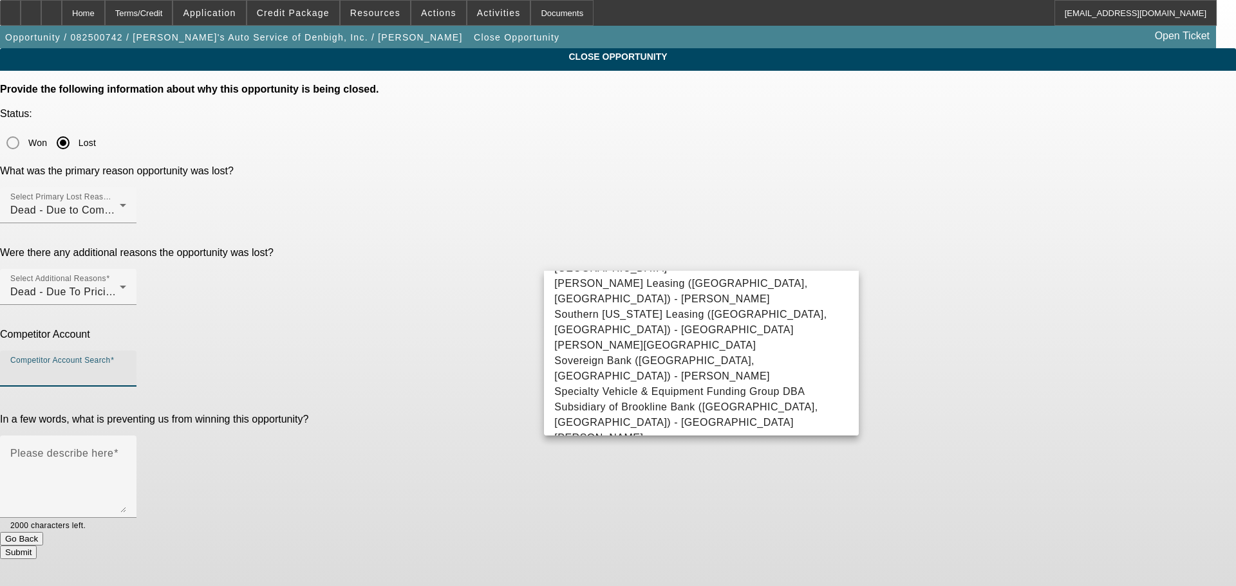
type input "-- Other Competitor --"
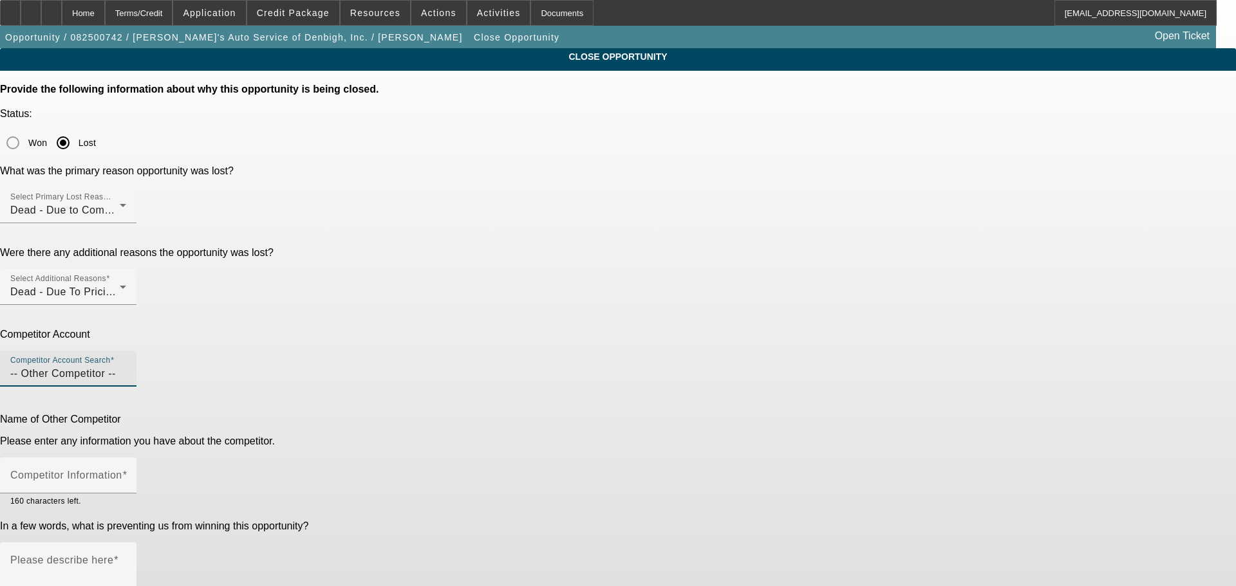
click at [126, 366] on input "-- Other Competitor --" at bounding box center [68, 373] width 116 height 15
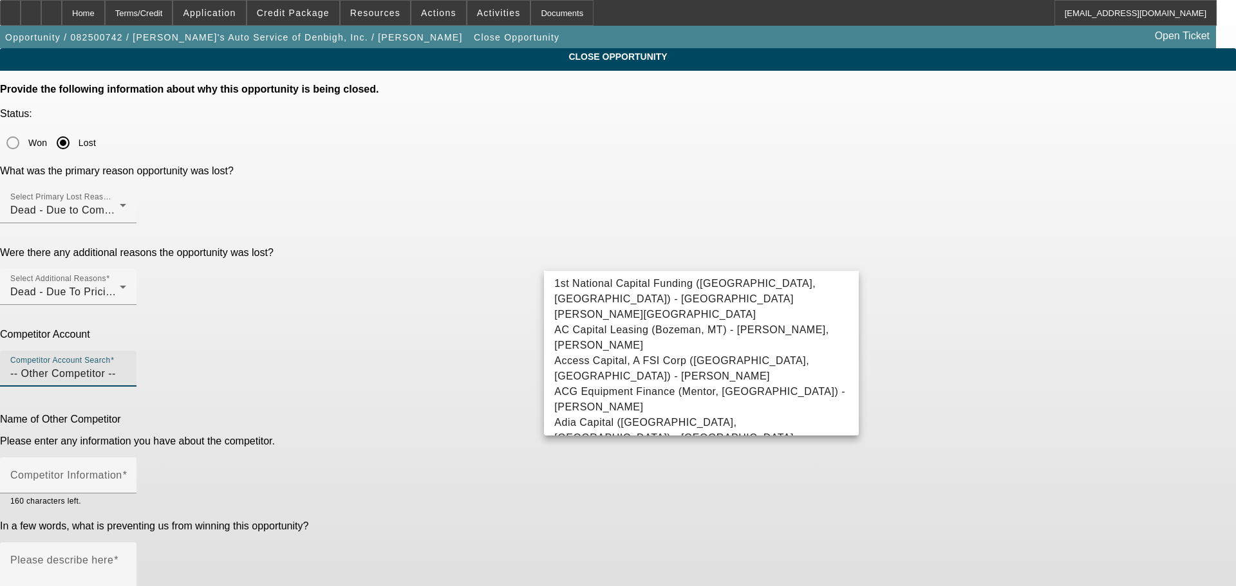
drag, startPoint x: 645, startPoint y: 264, endPoint x: 425, endPoint y: 256, distance: 219.6
click at [425, 329] on div "Competitor Account Competitor Account Search -- Other Competitor --" at bounding box center [618, 365] width 1236 height 72
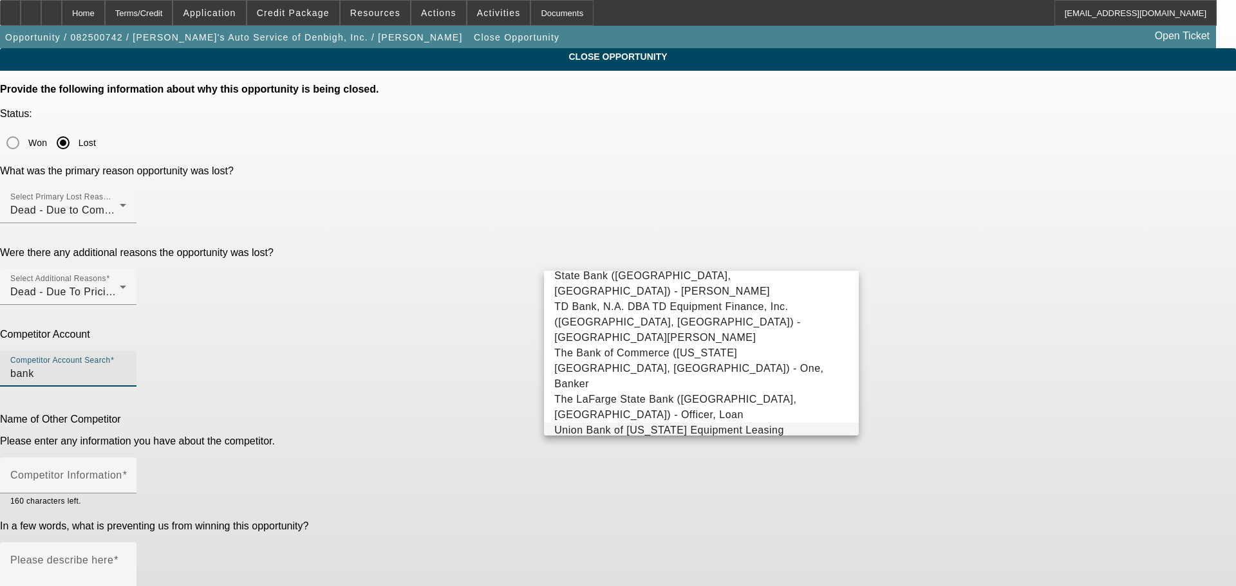
scroll to position [888, 0]
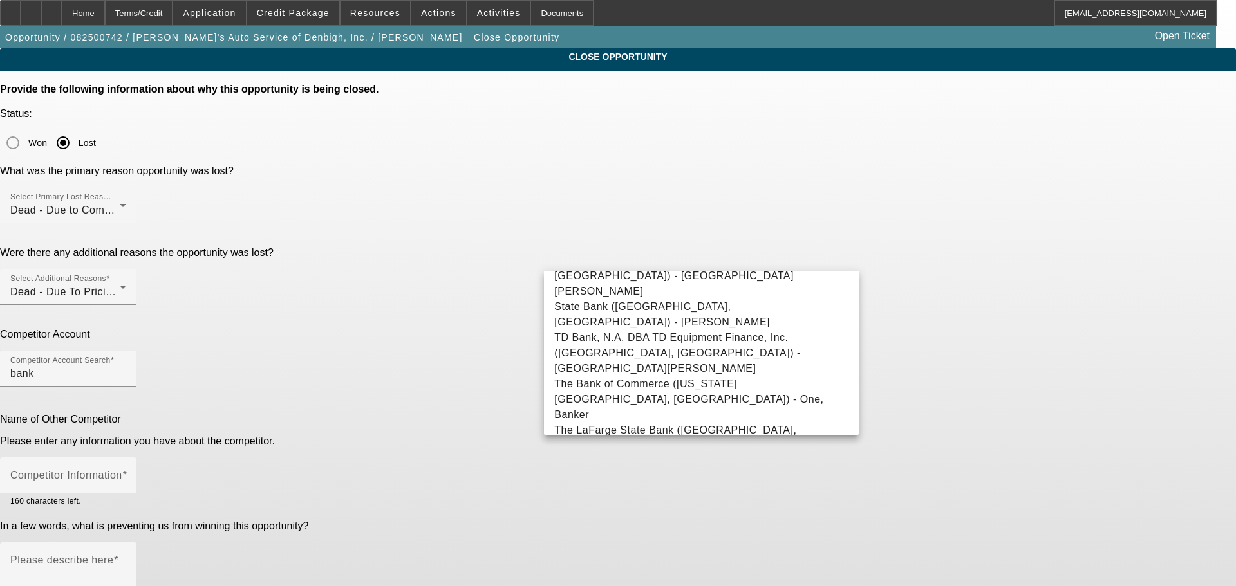
click at [650, 562] on mat-option "-- Other Competitor --" at bounding box center [701, 577] width 315 height 31
type input "-- Other Competitor --"
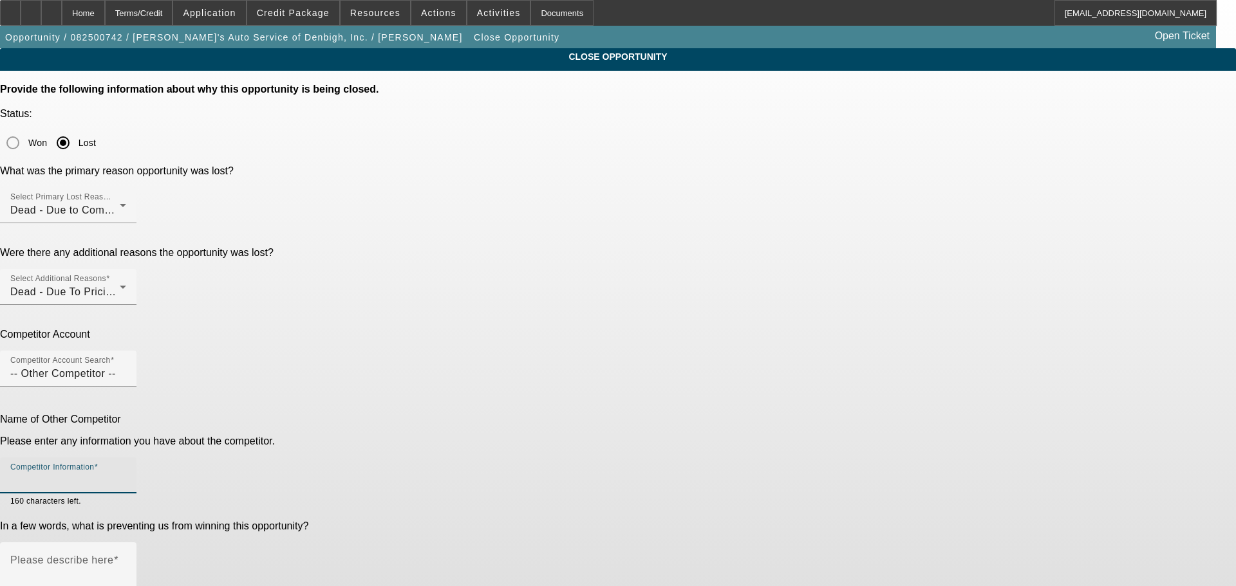
click at [126, 473] on input "Competitor Information" at bounding box center [68, 480] width 116 height 15
type input "vendor"
click at [113, 555] on mat-label "Please describe here" at bounding box center [61, 560] width 103 height 11
click at [126, 558] on textarea "Please describe here" at bounding box center [68, 589] width 116 height 62
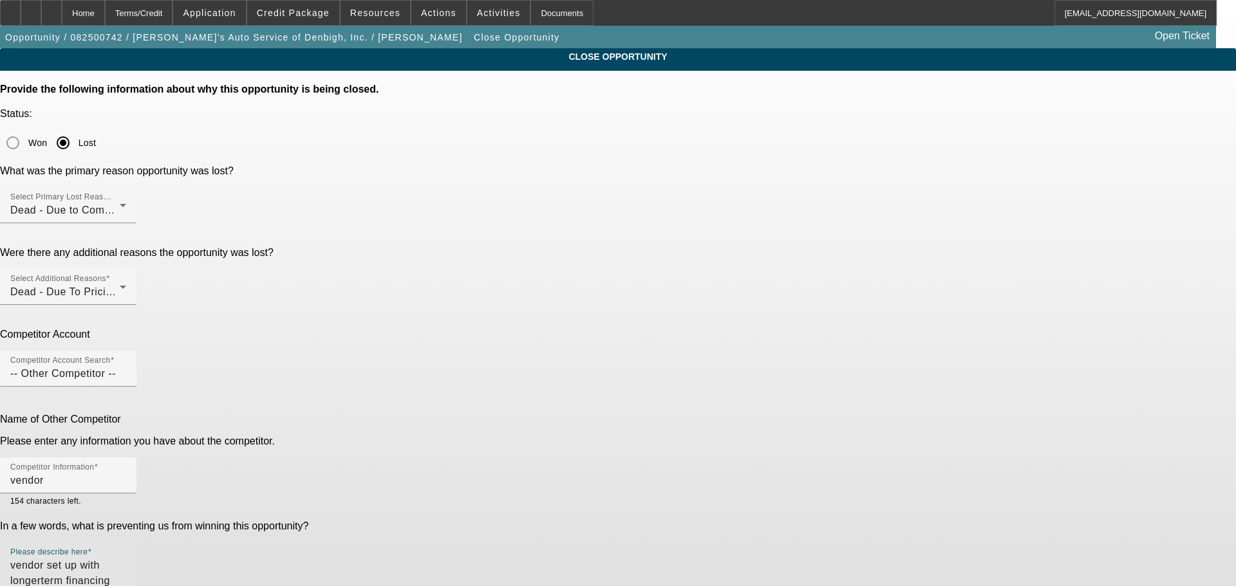
click at [126, 558] on textarea "vendor set up with longerterm financing then we were able to go" at bounding box center [68, 589] width 116 height 62
type textarea "vendor set up with longer term financing then we were able to go"
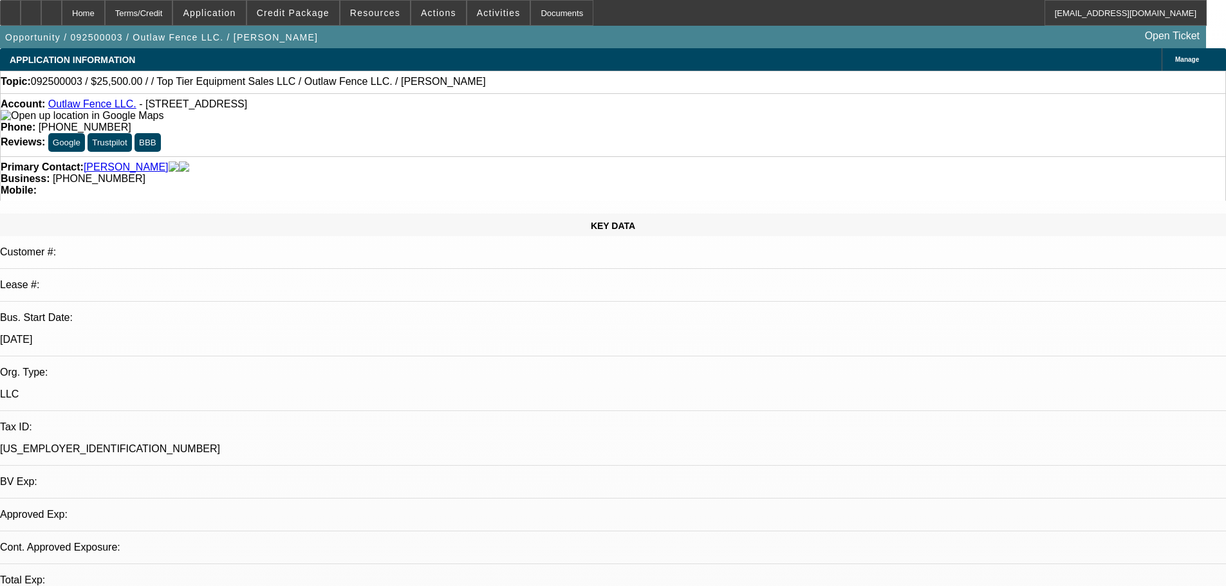
select select "0"
select select "2"
select select "0.1"
select select "4"
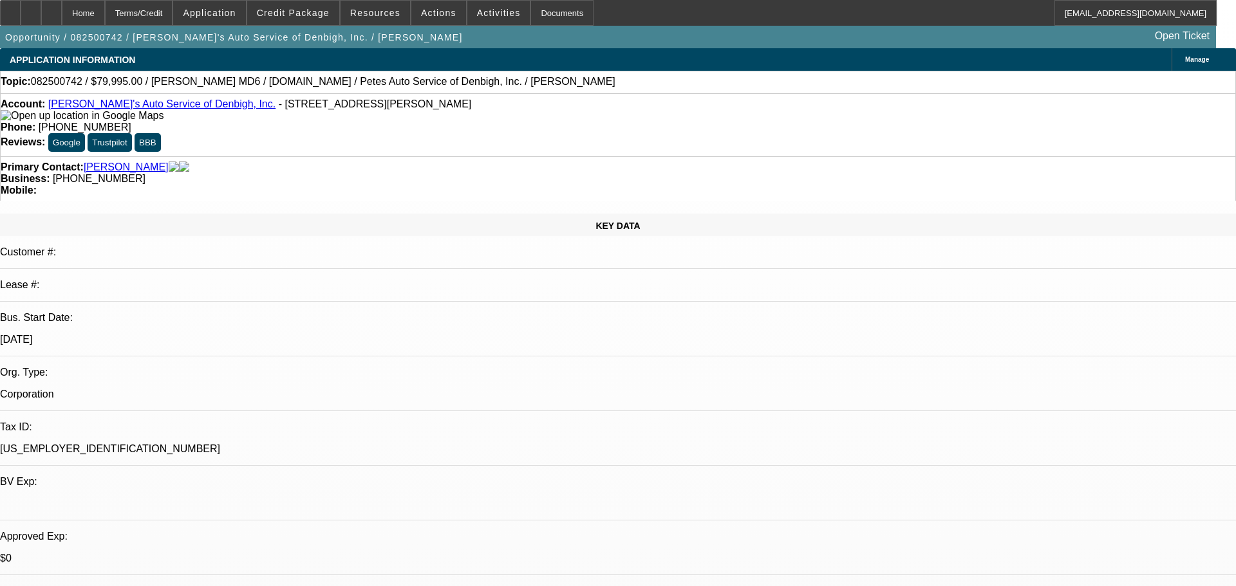
select select "0"
select select "0.1"
select select "0"
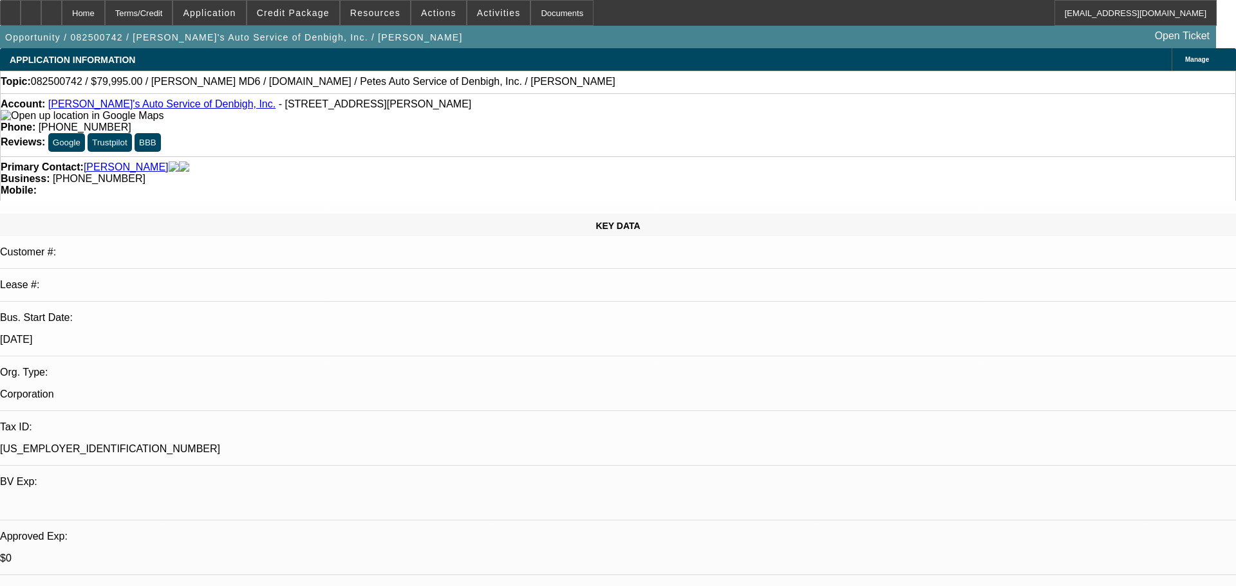
select select "0.2"
select select "0"
select select "0.1"
select select "0"
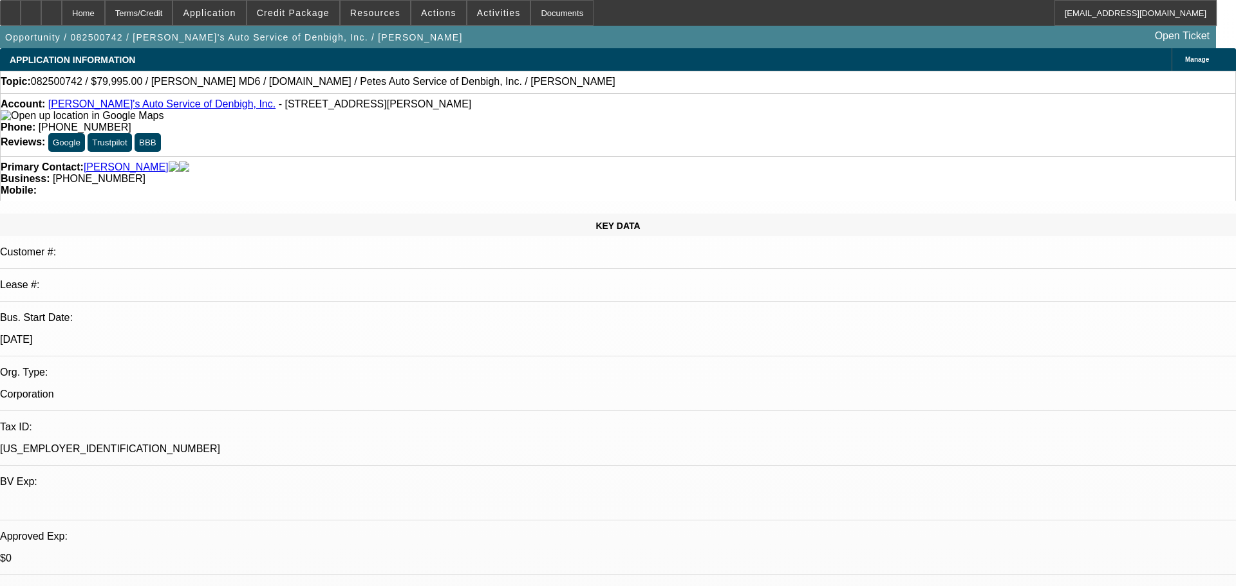
select select "0"
select select "0.2"
select select "1"
select select "3"
select select "4"
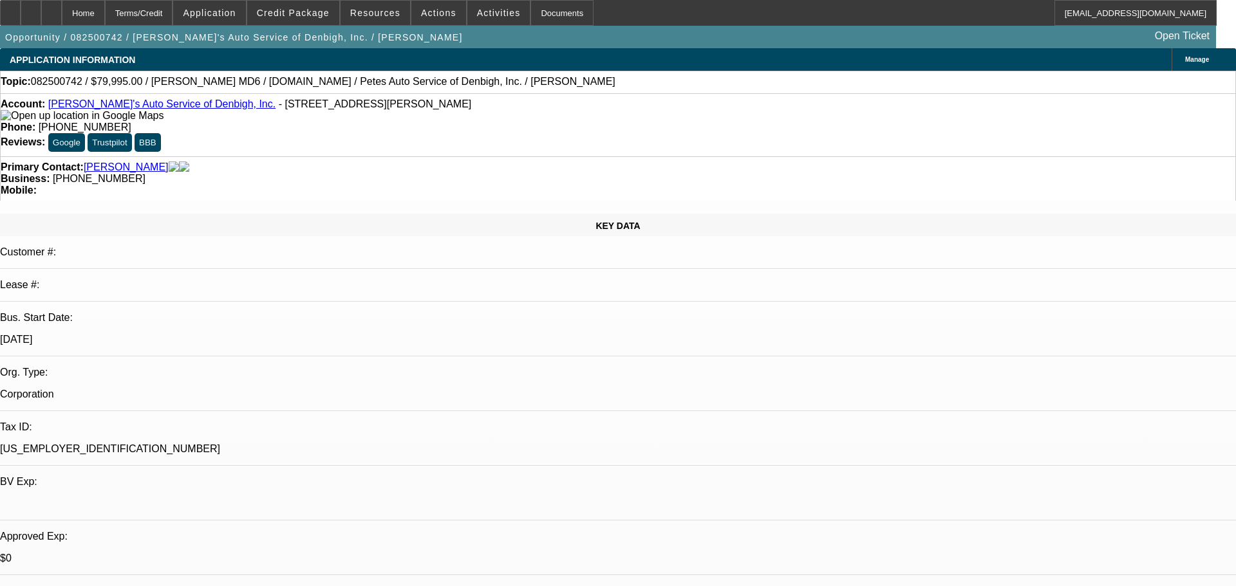
select select "1"
select select "3"
select select "17"
select select "1"
select select "3"
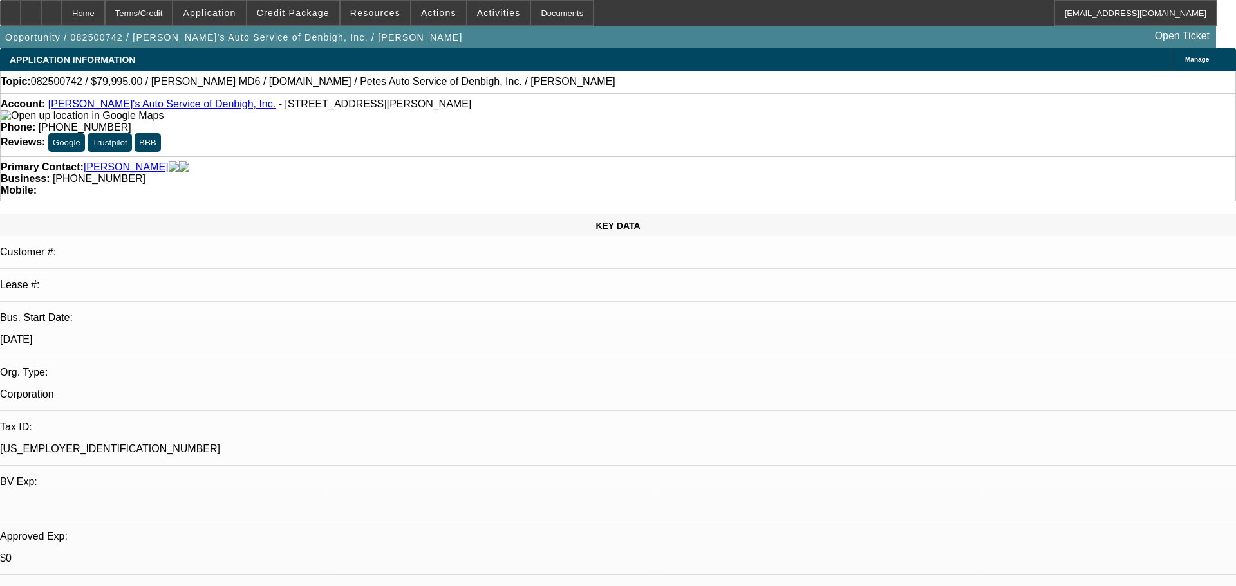
select select "4"
select select "1"
select select "3"
select select "17"
